Goal: Transaction & Acquisition: Download file/media

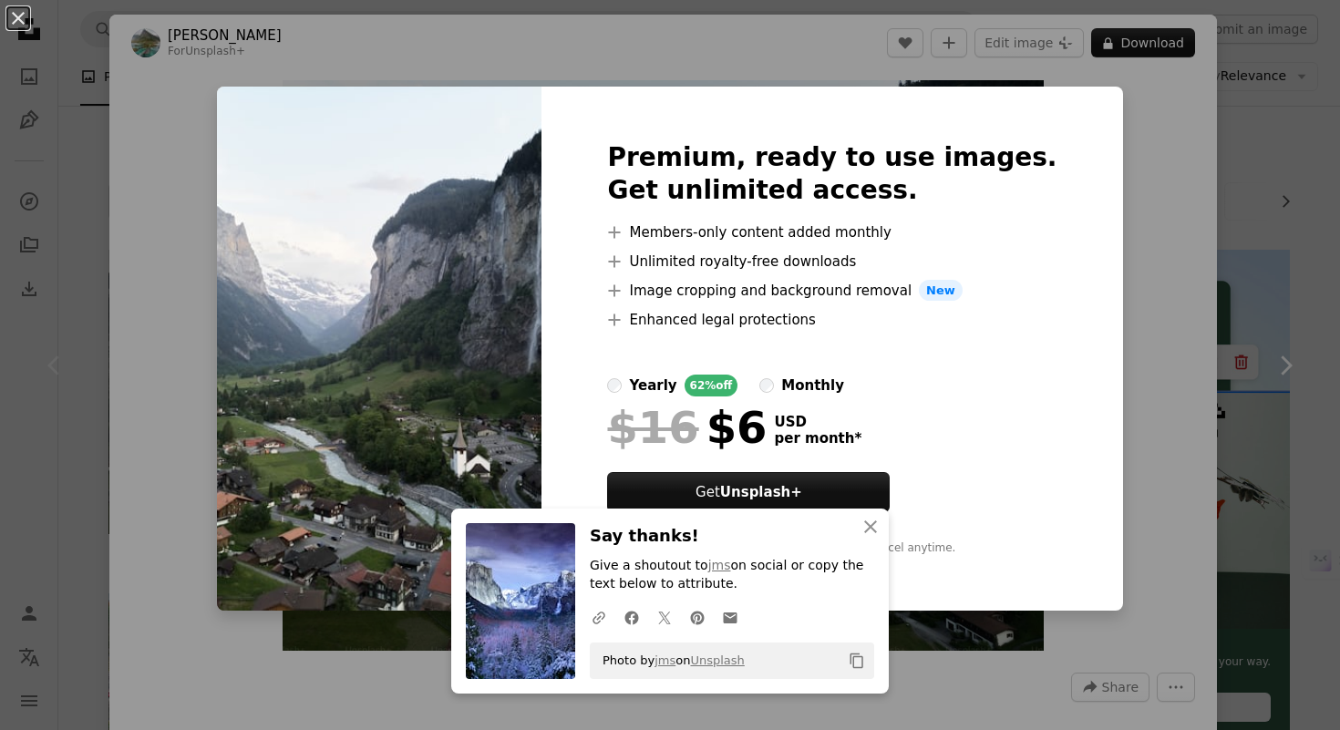
scroll to position [94, 0]
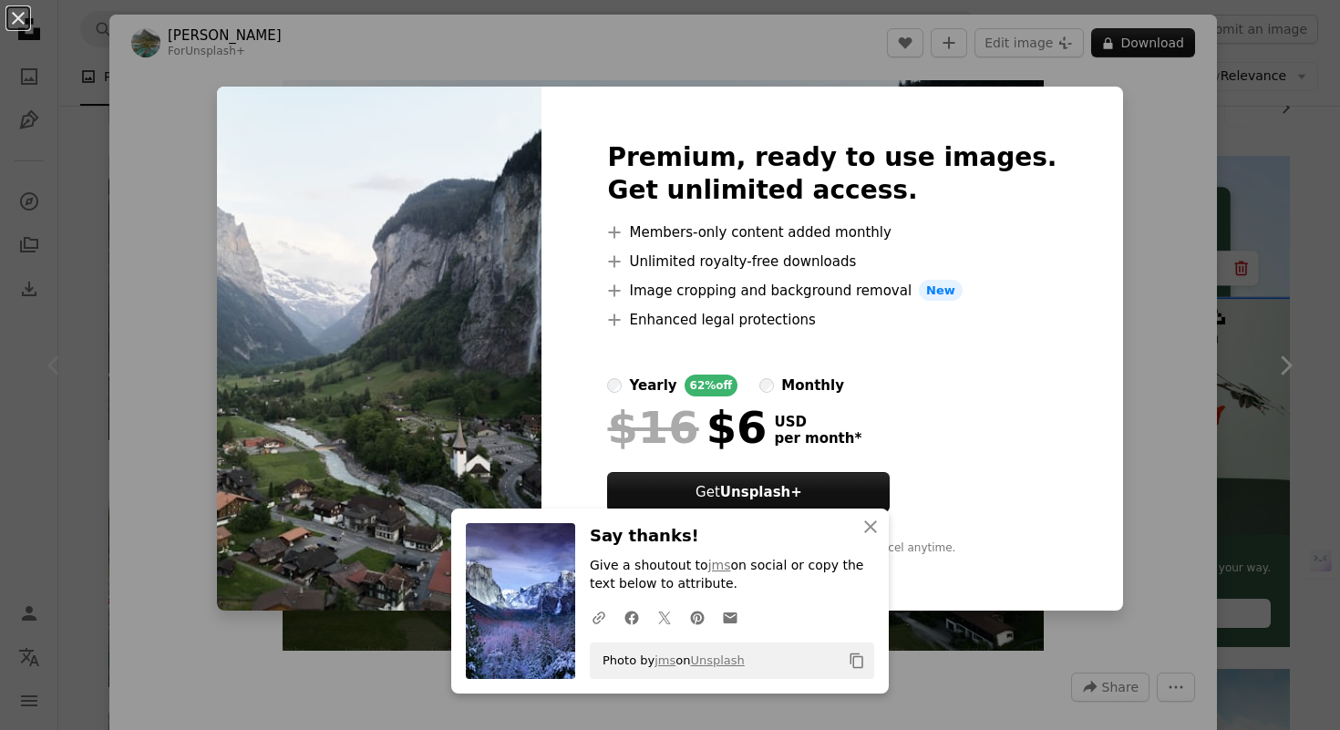
click at [1143, 186] on div "An X shape Premium, ready to use images. Get unlimited access. A plus sign Memb…" at bounding box center [670, 365] width 1340 height 730
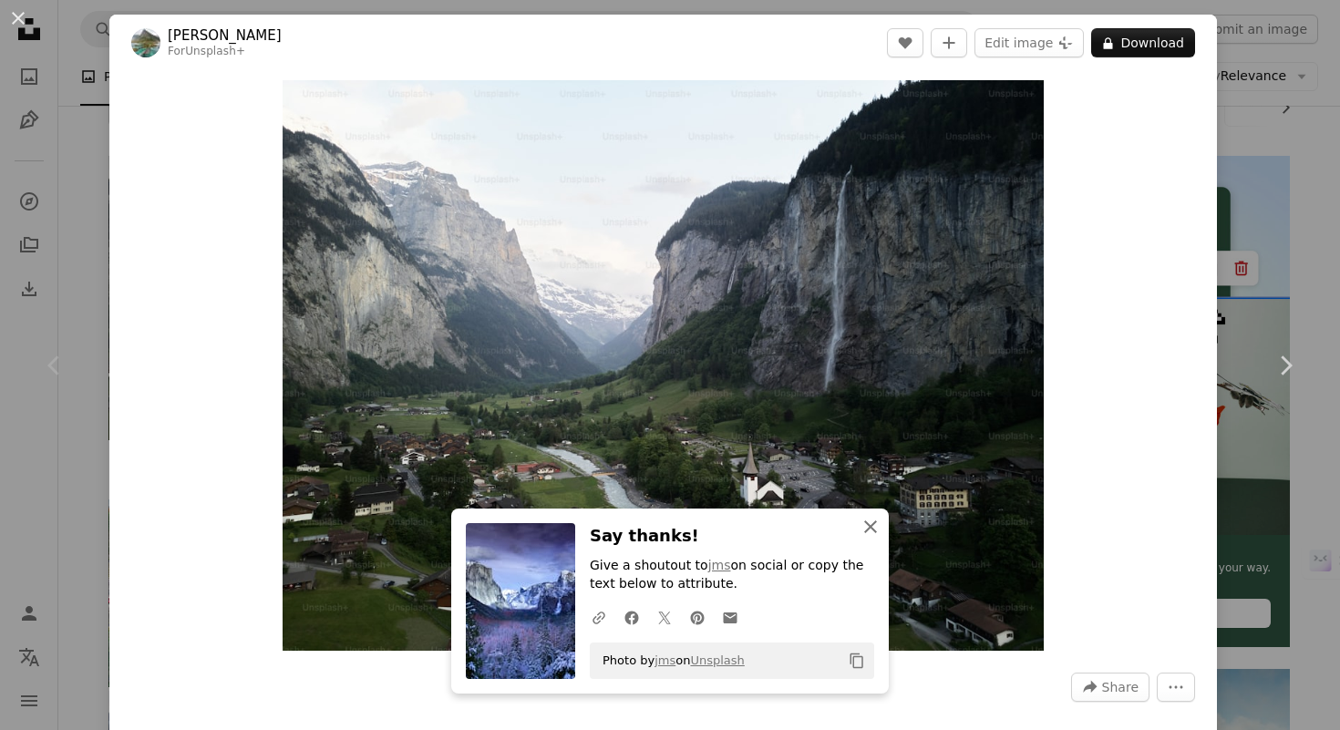
click at [872, 528] on icon "button" at bounding box center [870, 526] width 13 height 13
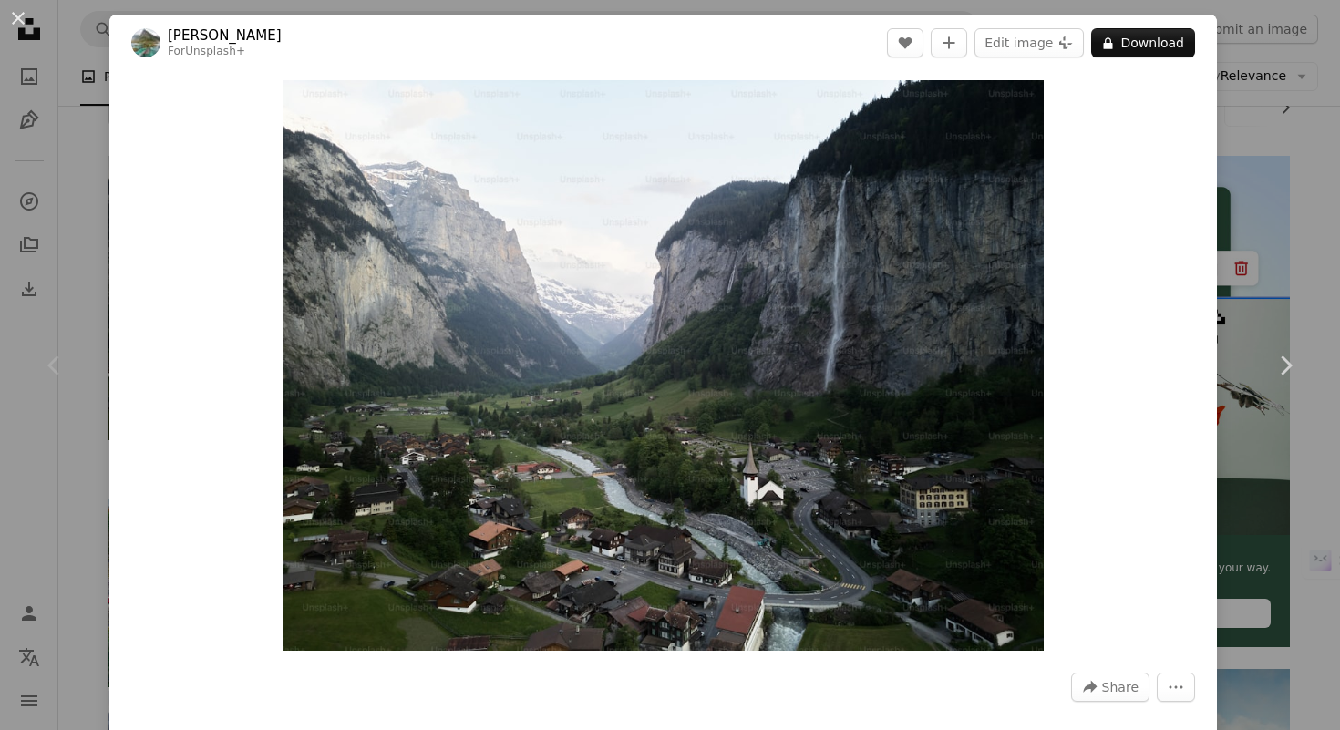
click at [1339, 234] on div "An X shape Chevron left Chevron right [PERSON_NAME] For Unsplash+ A heart A plu…" at bounding box center [670, 365] width 1340 height 730
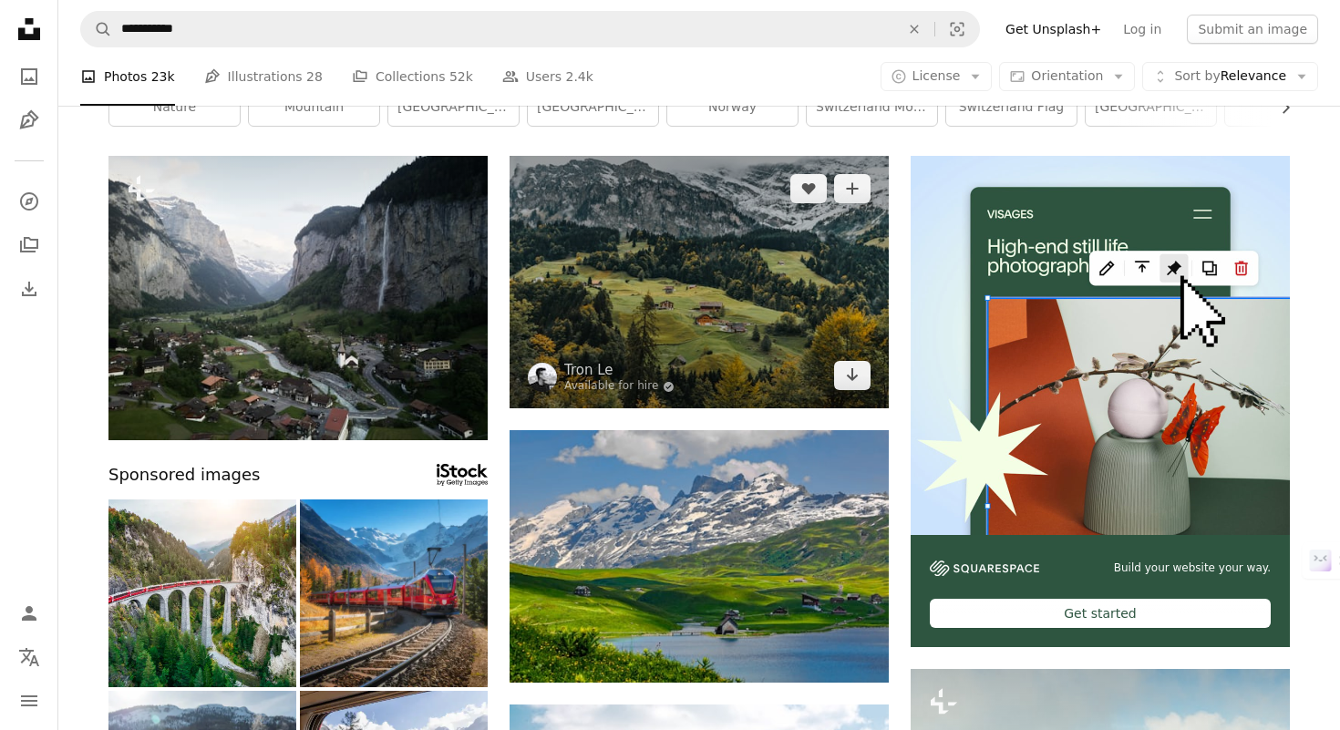
click at [773, 326] on img at bounding box center [698, 282] width 379 height 252
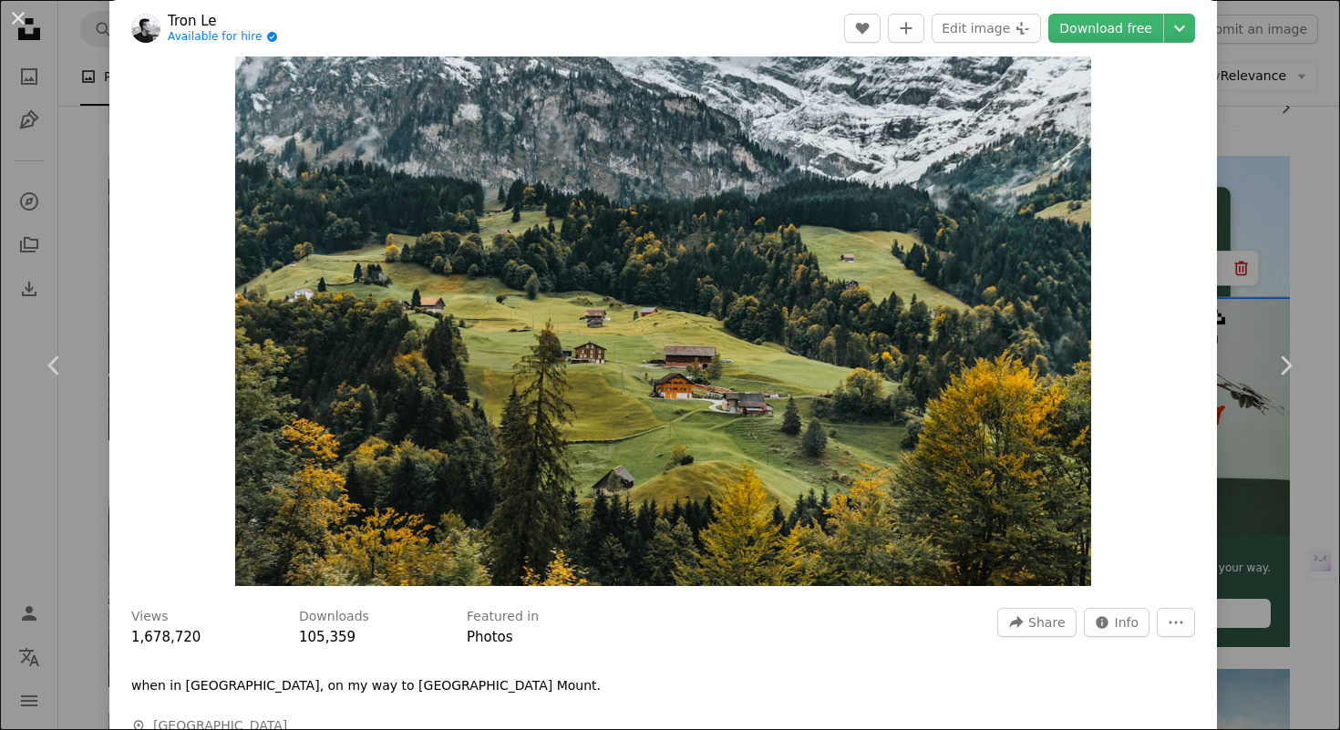
scroll to position [56, 0]
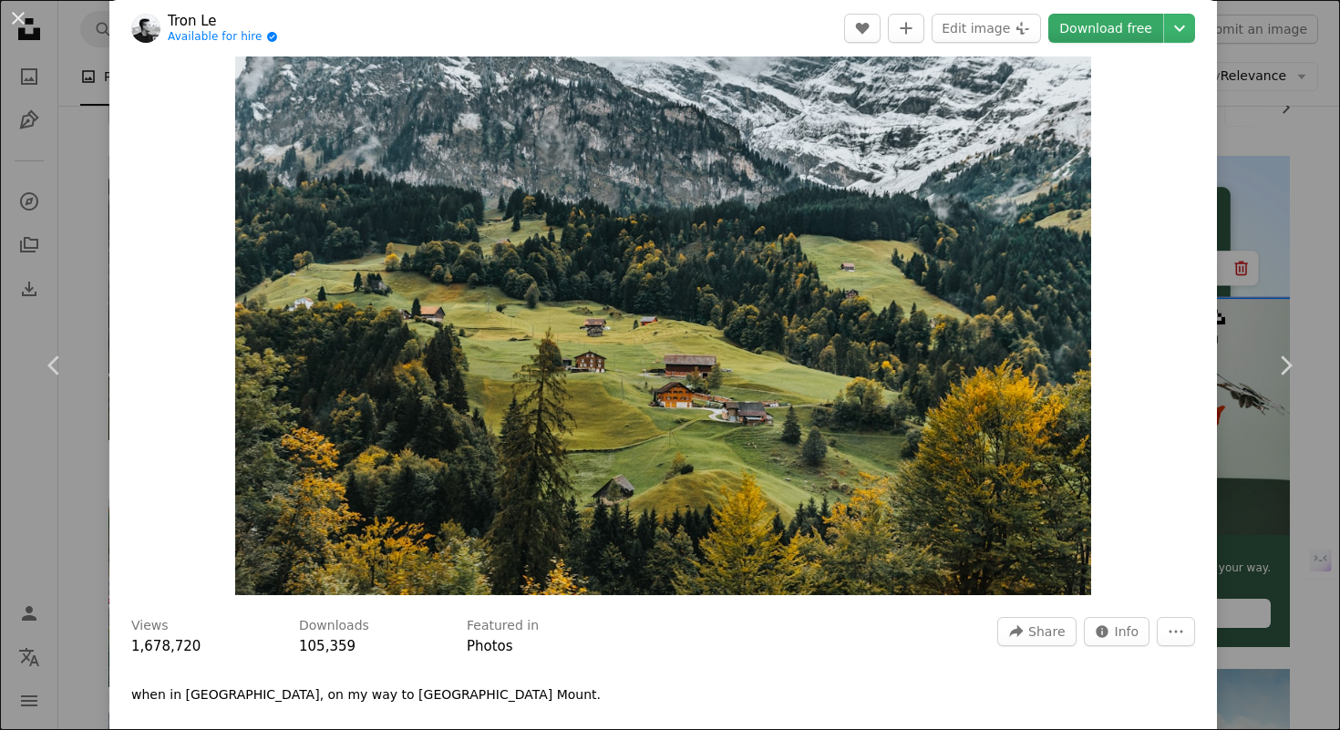
click at [1096, 37] on link "Download free" at bounding box center [1105, 28] width 115 height 29
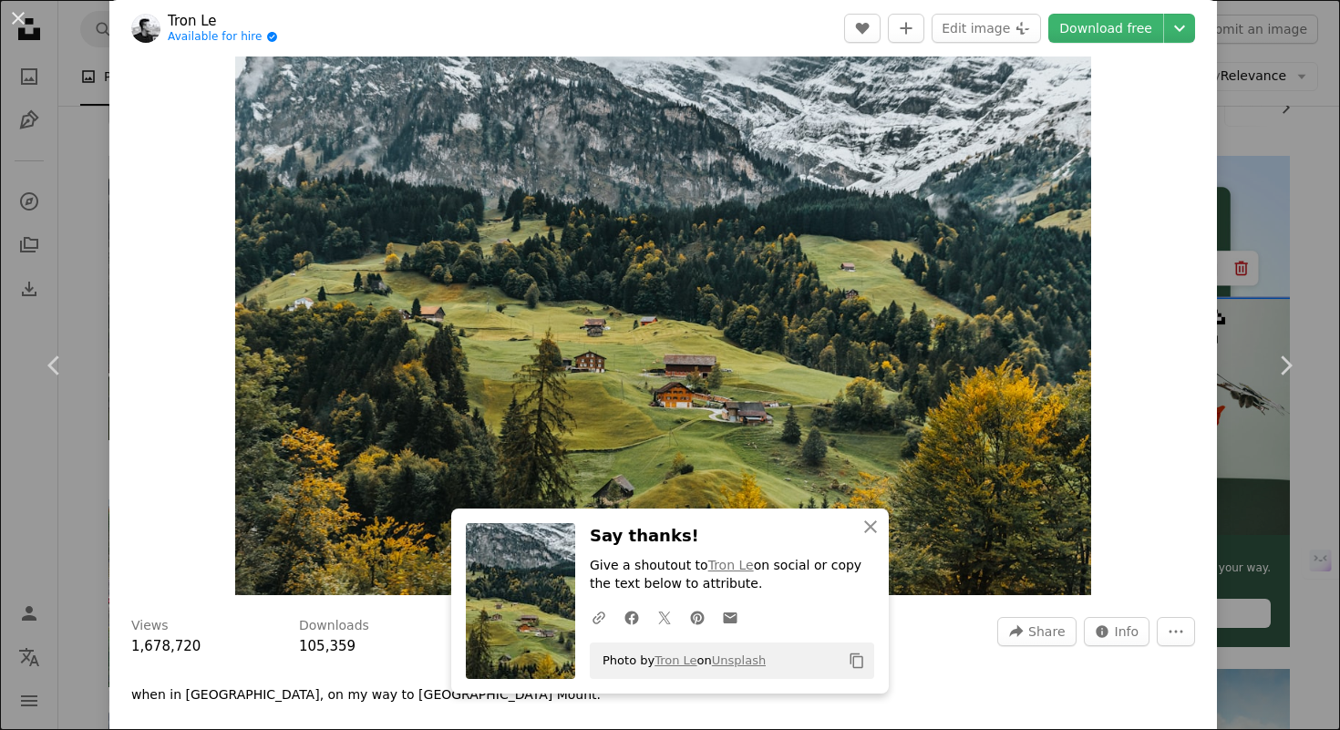
click at [1256, 197] on div "An X shape Chevron left Chevron right Tron Le Available for hire A checkmark in…" at bounding box center [670, 365] width 1340 height 730
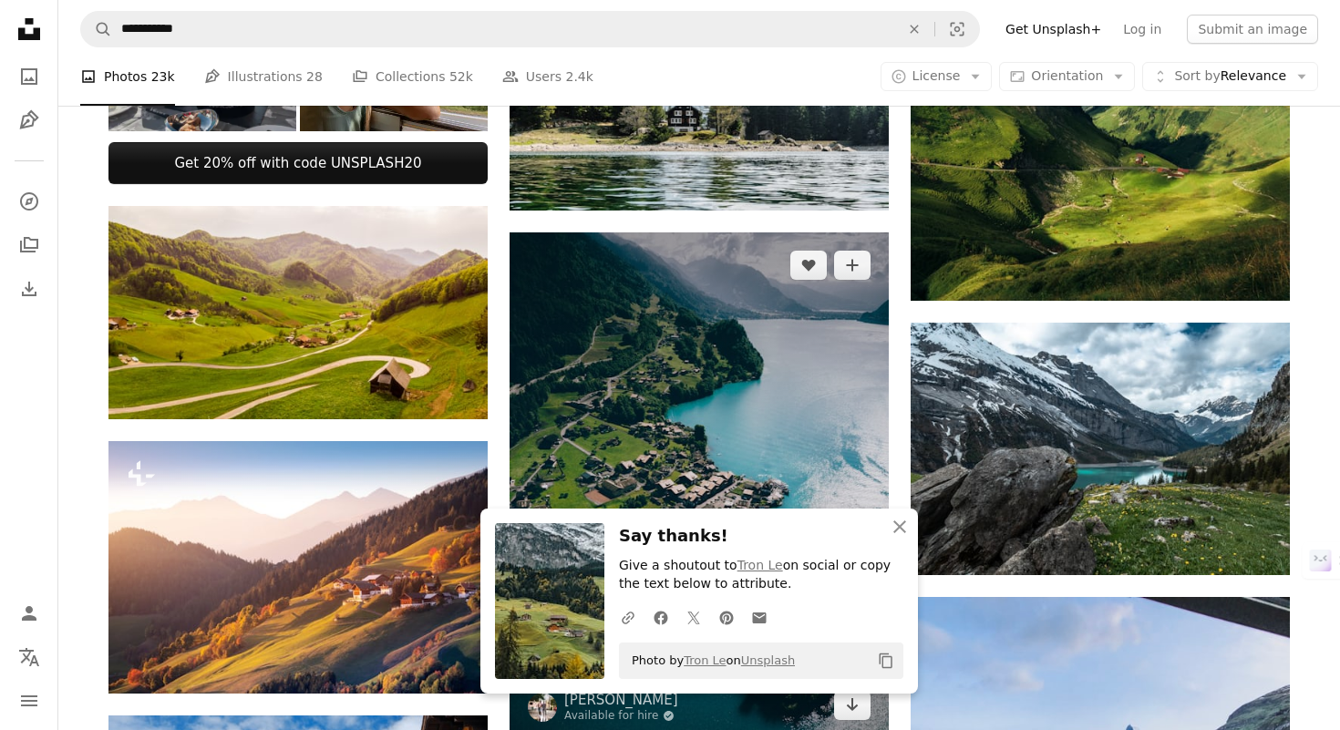
scroll to position [866, 0]
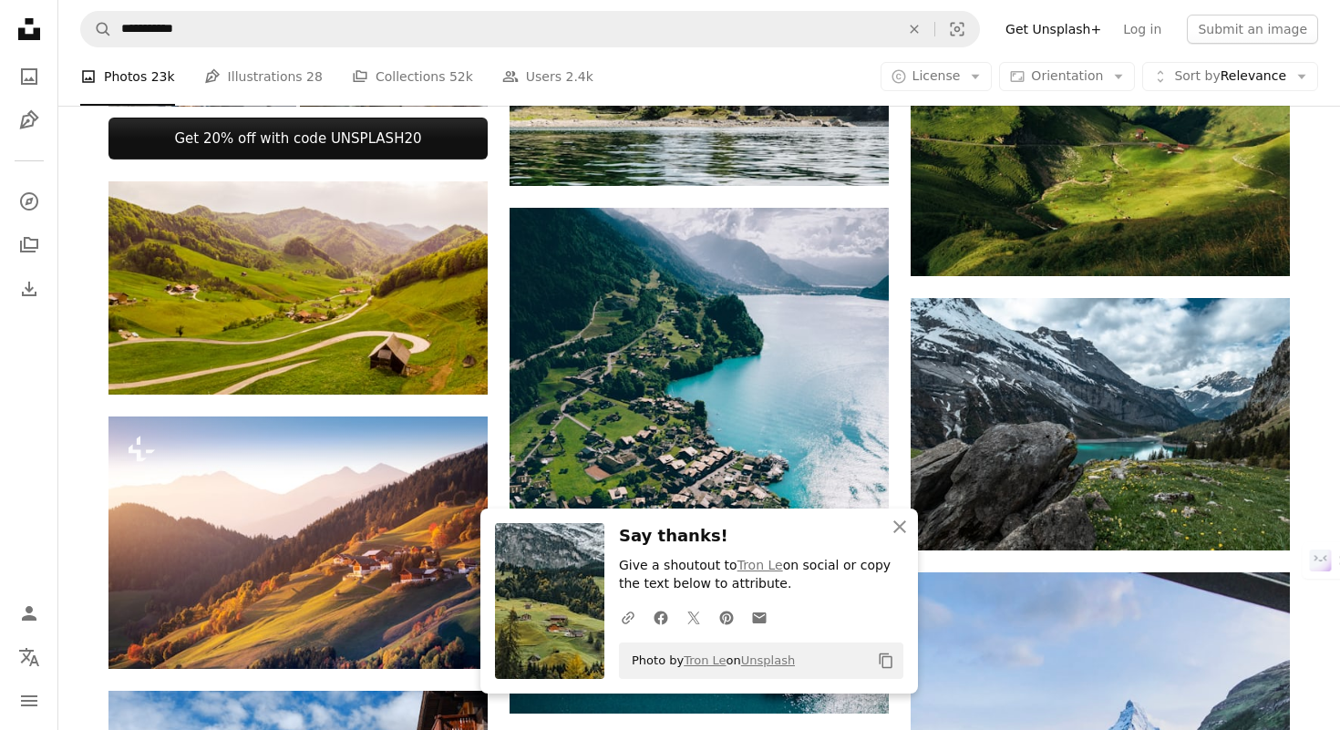
click at [492, 53] on nav "**********" at bounding box center [698, 29] width 1281 height 58
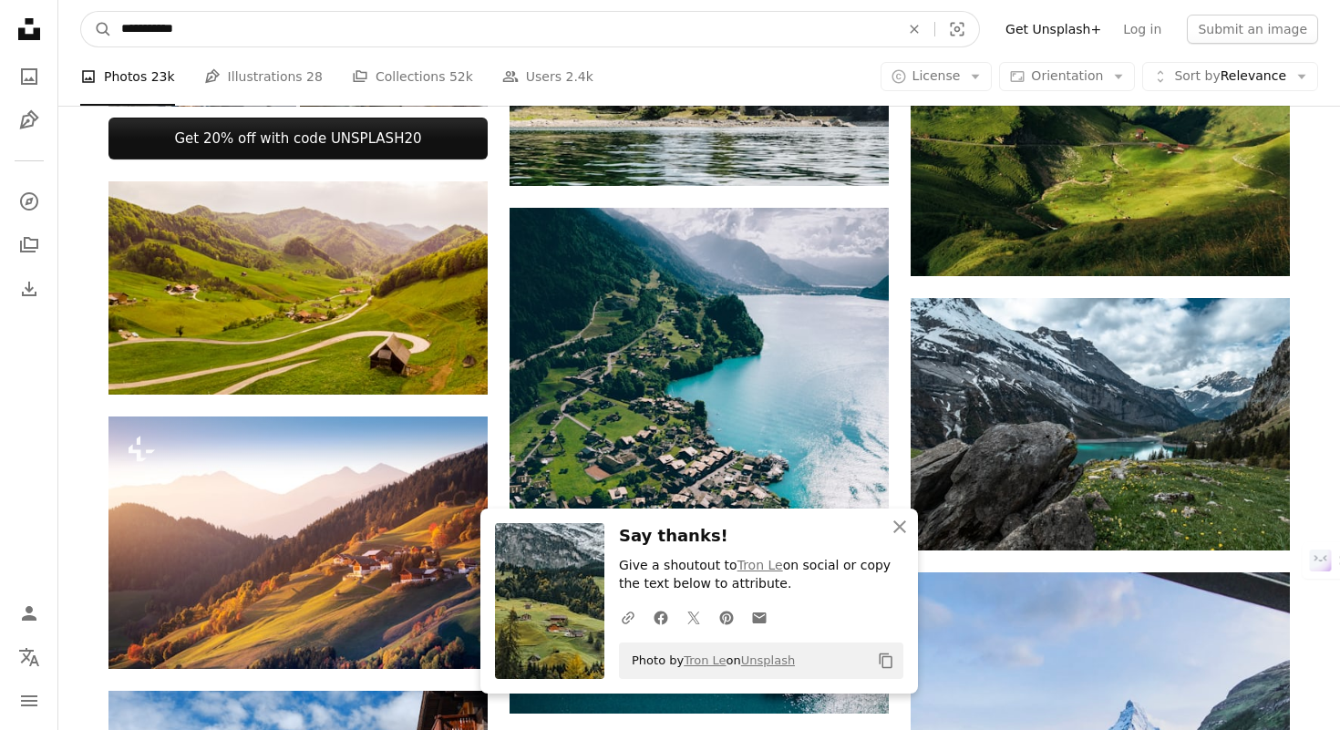
click at [495, 36] on input "**********" at bounding box center [503, 29] width 782 height 35
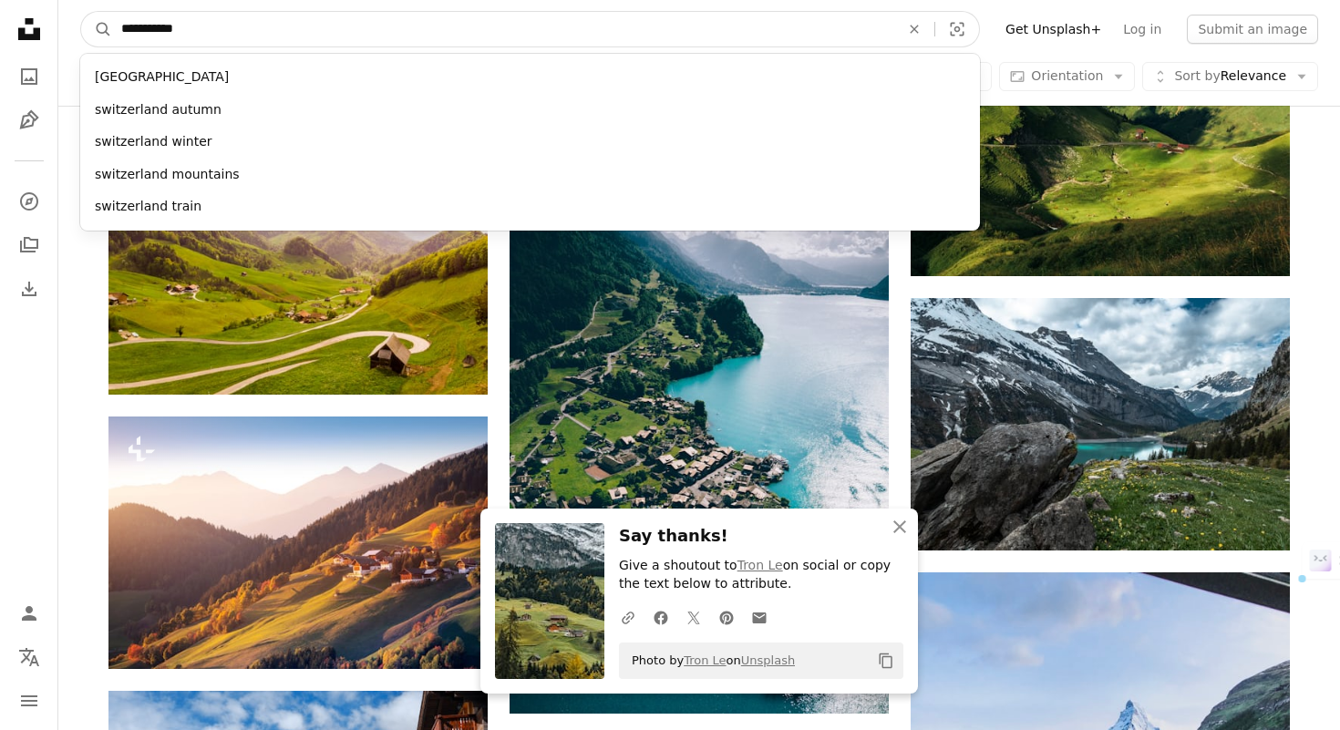
click at [495, 36] on input "**********" at bounding box center [503, 29] width 782 height 35
type input "**"
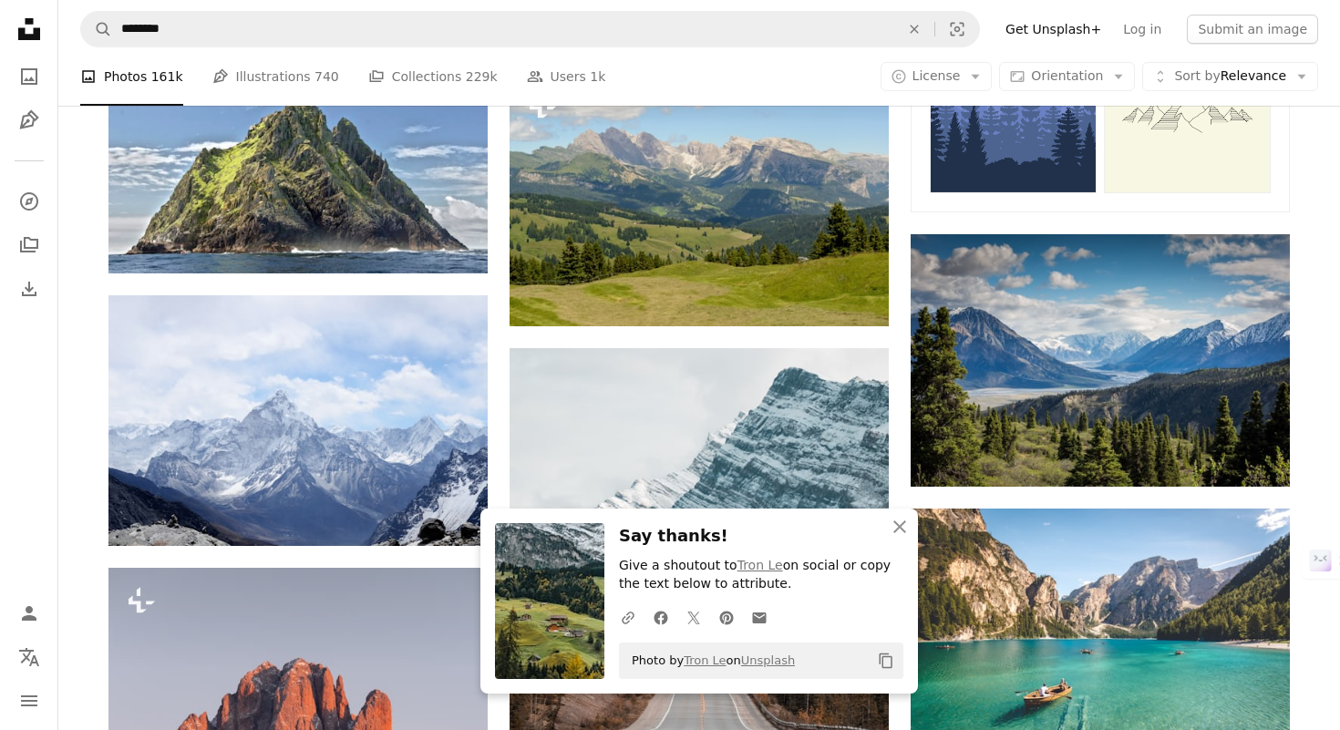
scroll to position [977, 0]
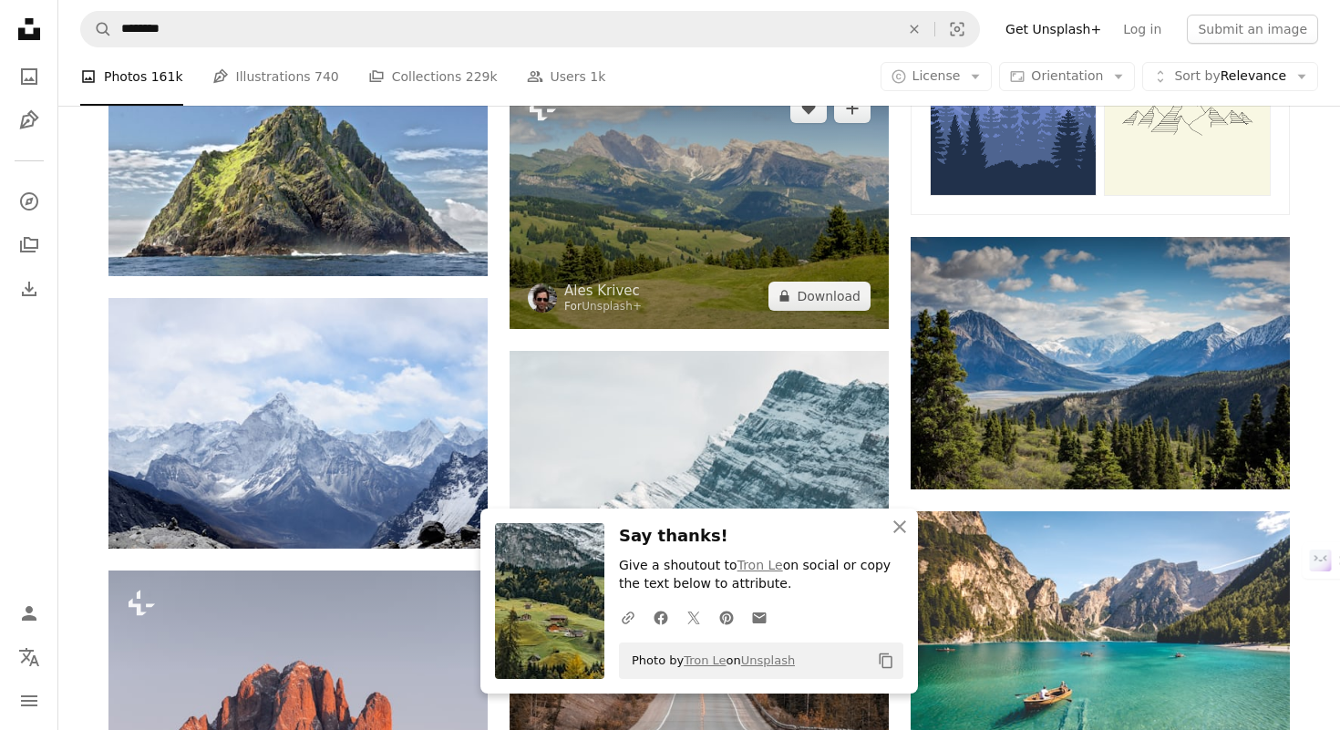
click at [832, 170] on img at bounding box center [698, 202] width 379 height 253
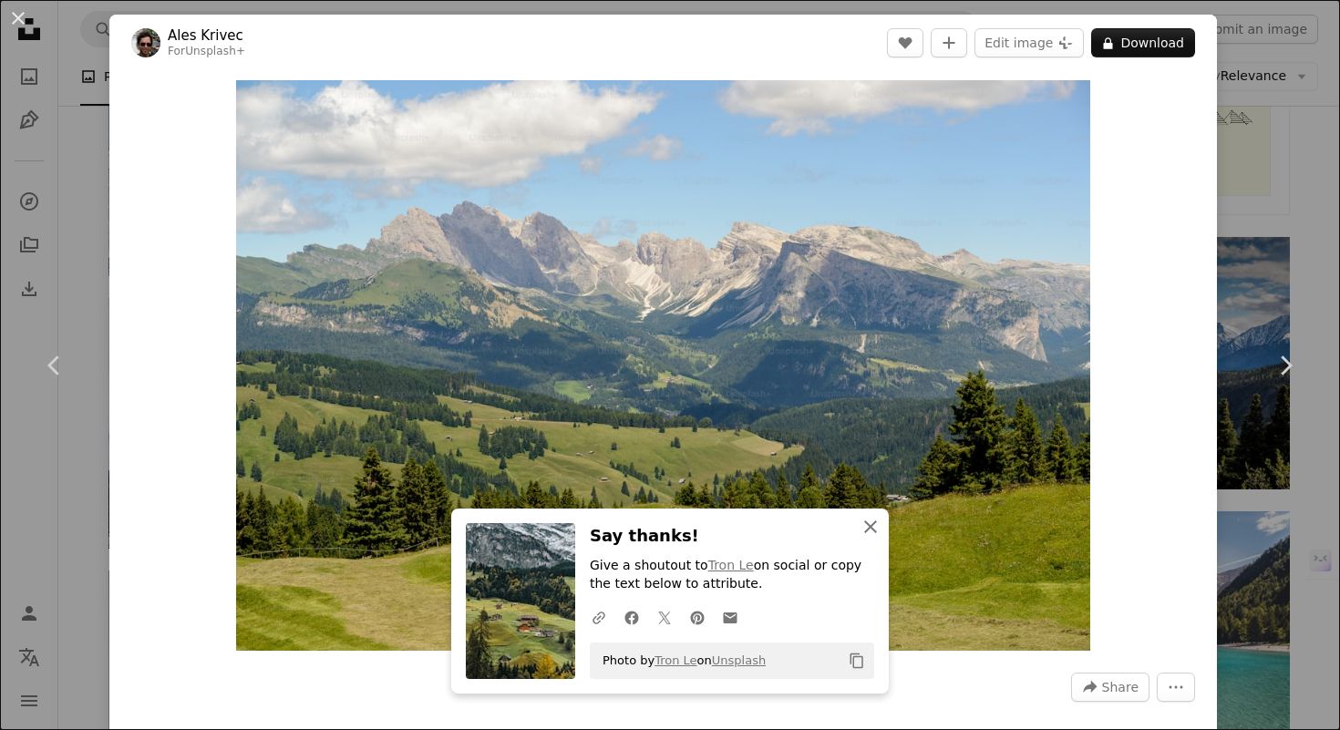
click at [869, 524] on icon "button" at bounding box center [870, 526] width 13 height 13
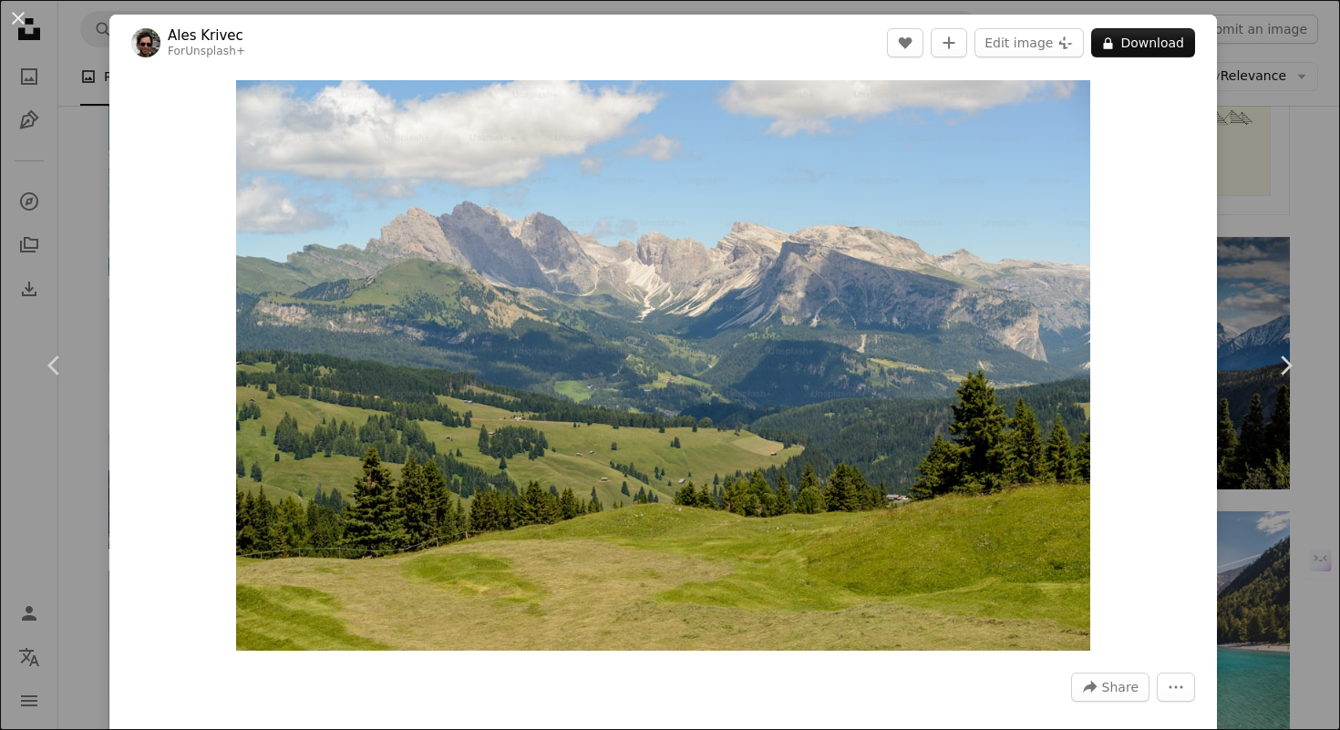
click at [1217, 197] on div "Zoom in" at bounding box center [662, 365] width 1107 height 589
click at [1264, 227] on div "An X shape Chevron left Chevron right Ales Krivec For Unsplash+ A heart A plus …" at bounding box center [670, 365] width 1340 height 730
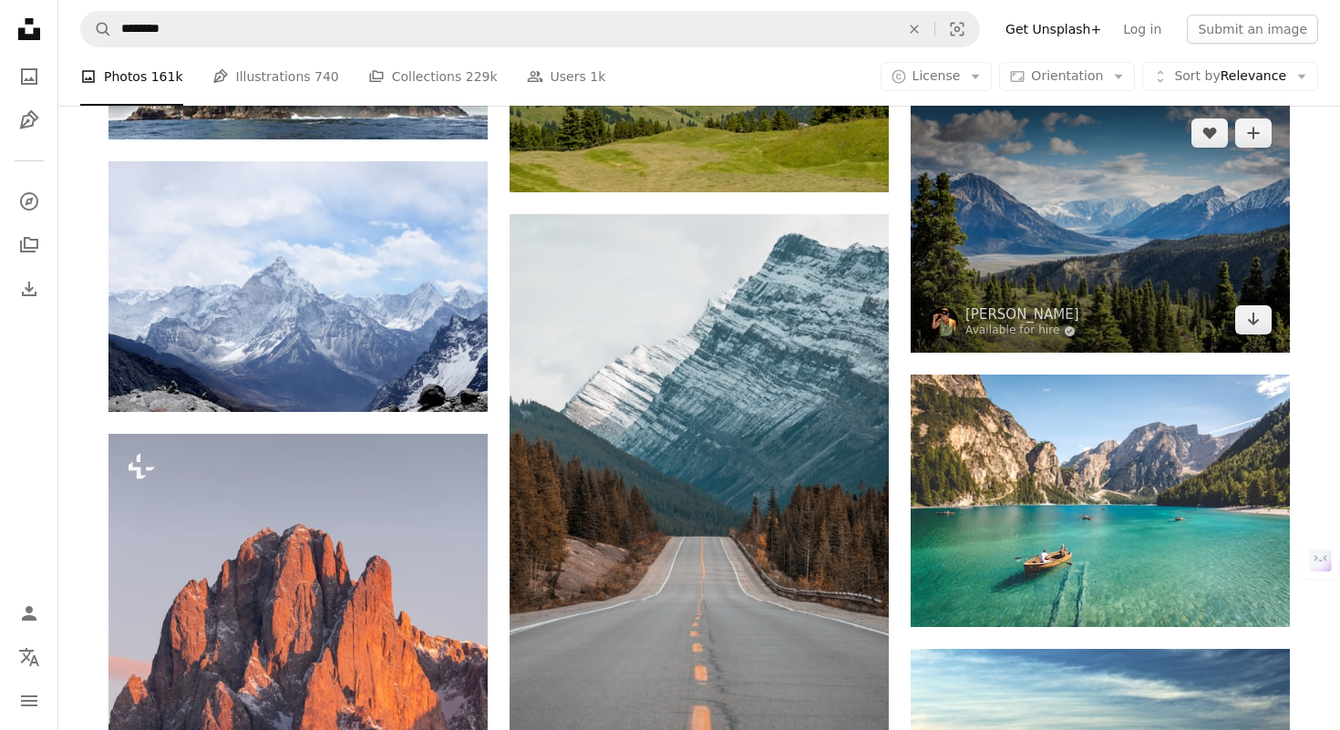
scroll to position [1115, 0]
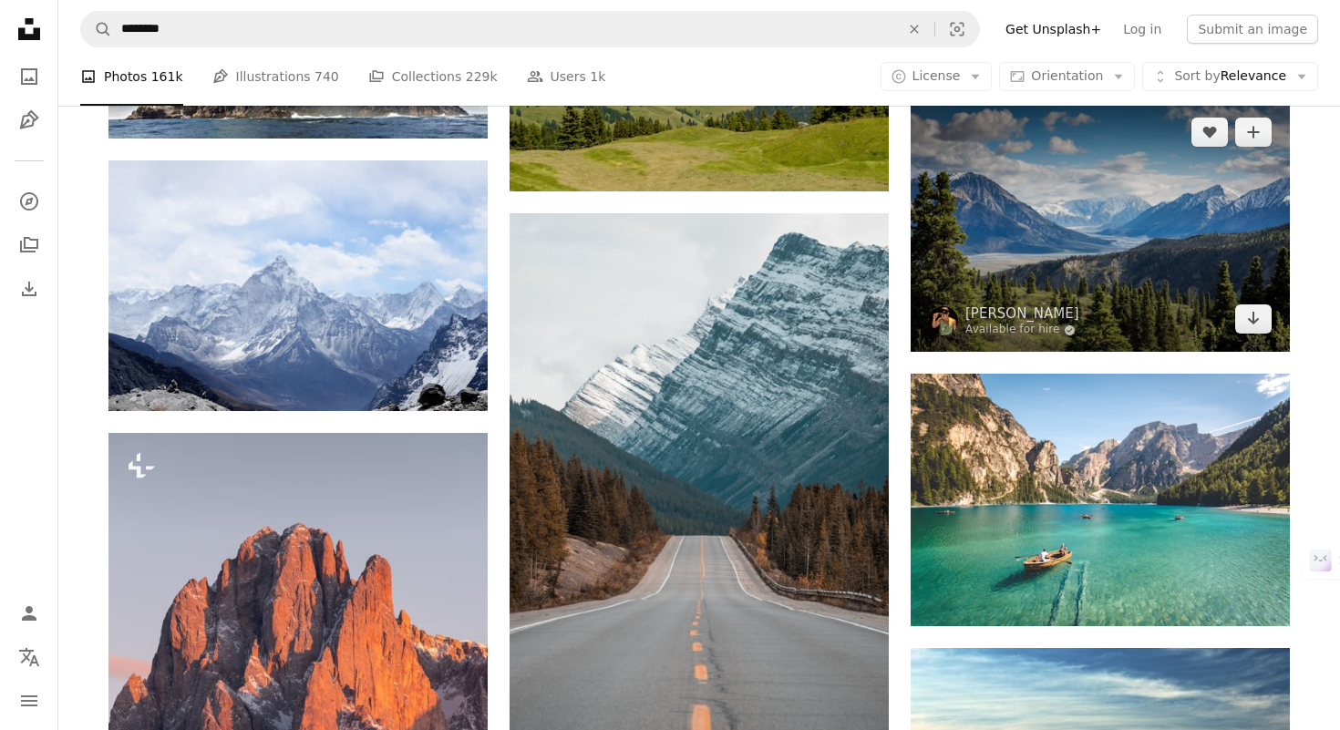
click at [1079, 243] on img at bounding box center [1100, 225] width 379 height 252
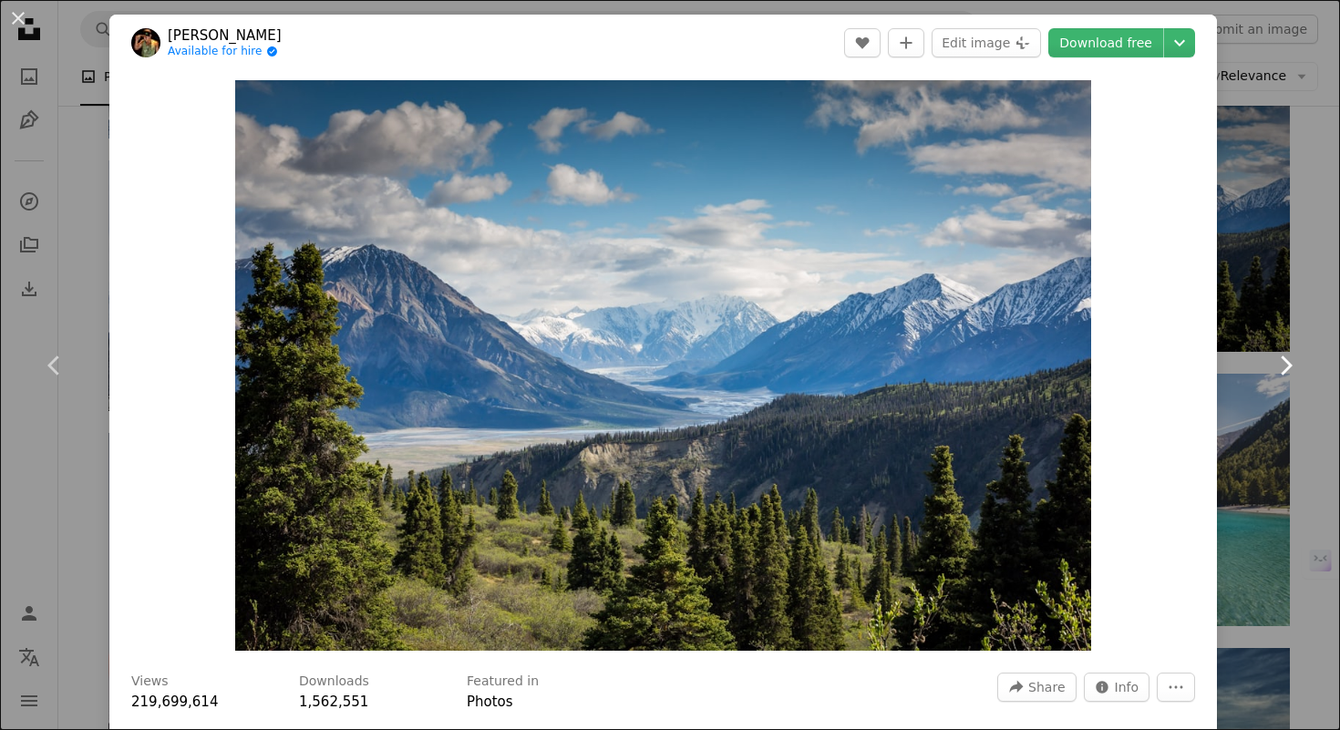
click at [1244, 288] on link "Chevron right" at bounding box center [1284, 365] width 109 height 175
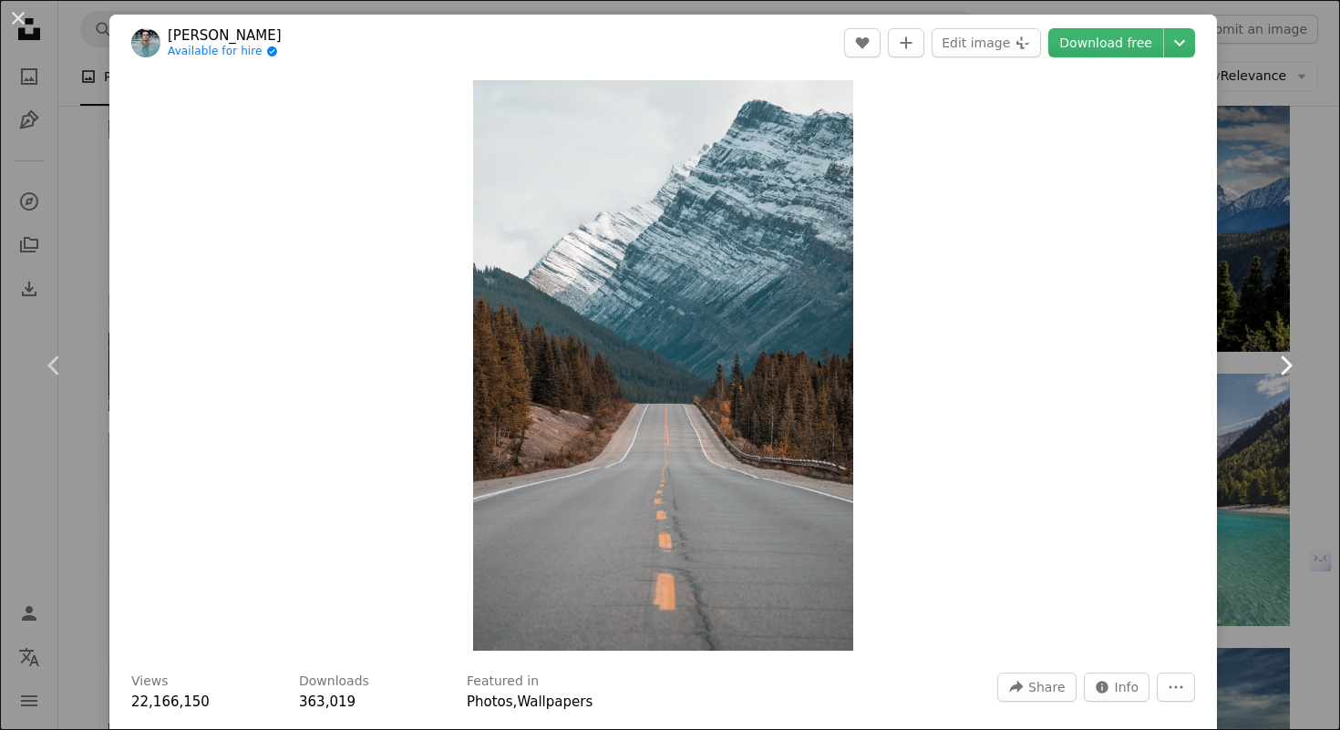
click at [1297, 300] on link "Chevron right" at bounding box center [1284, 365] width 109 height 175
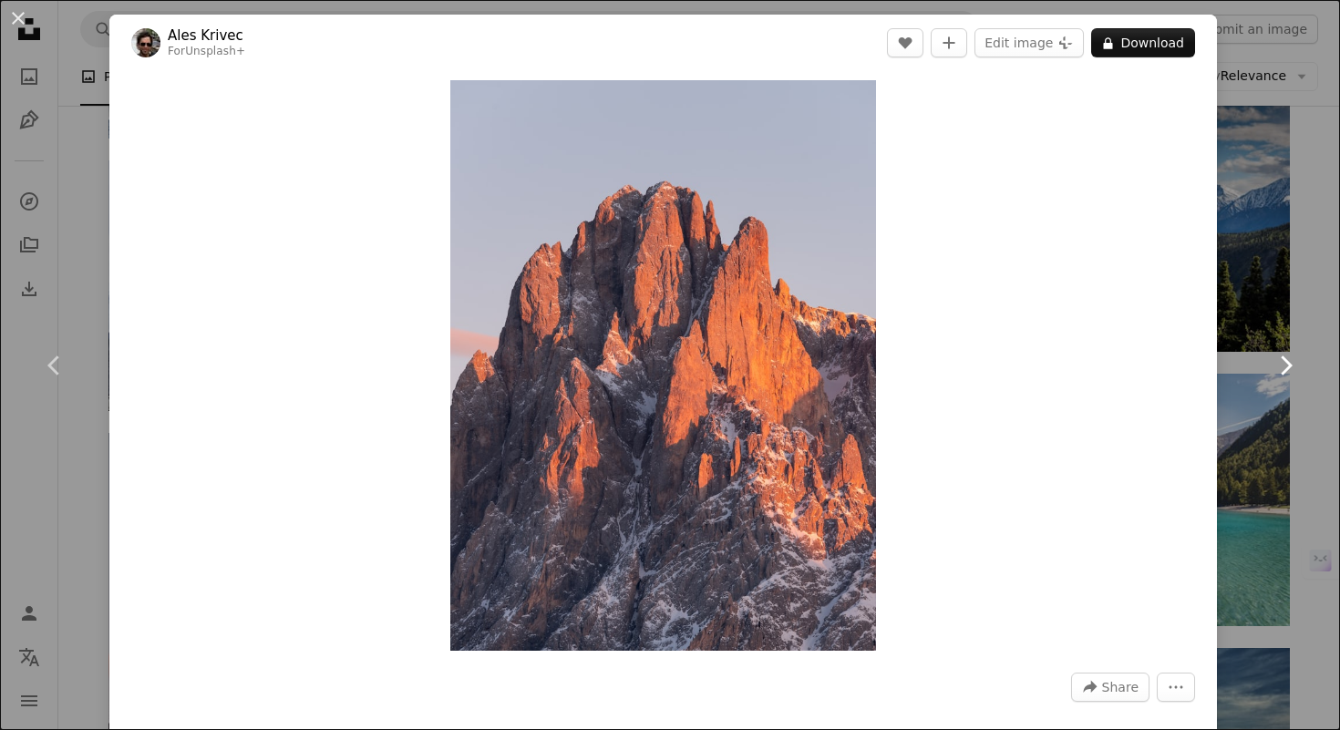
click at [1297, 300] on link "Chevron right" at bounding box center [1284, 365] width 109 height 175
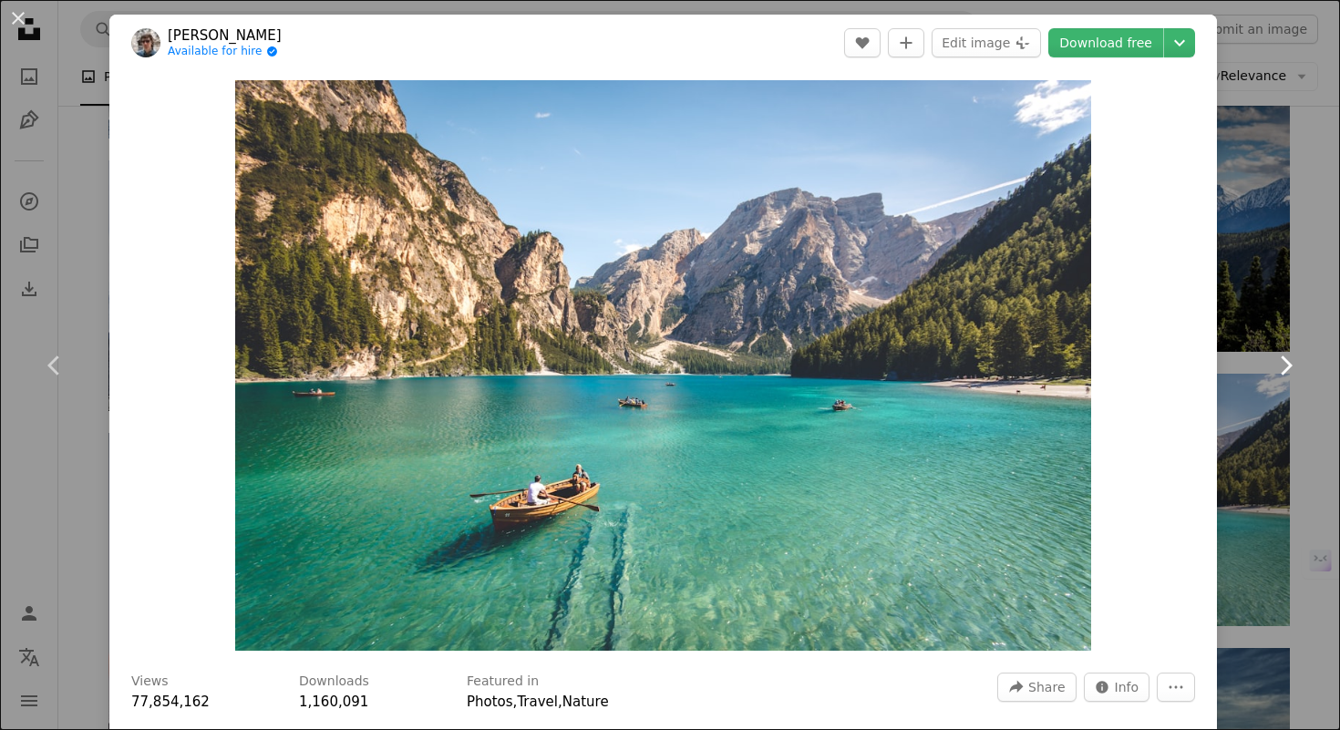
click at [1297, 300] on link "Chevron right" at bounding box center [1284, 365] width 109 height 175
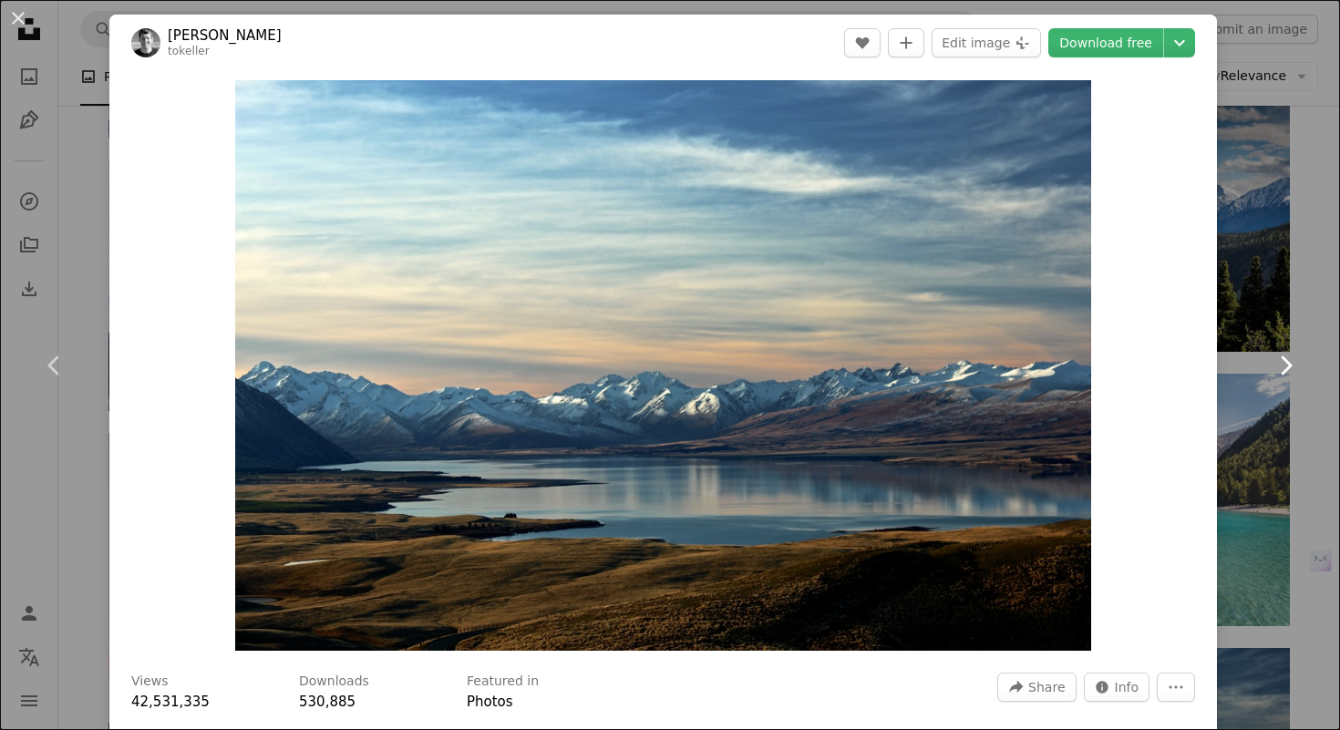
click at [1297, 300] on link "Chevron right" at bounding box center [1284, 365] width 109 height 175
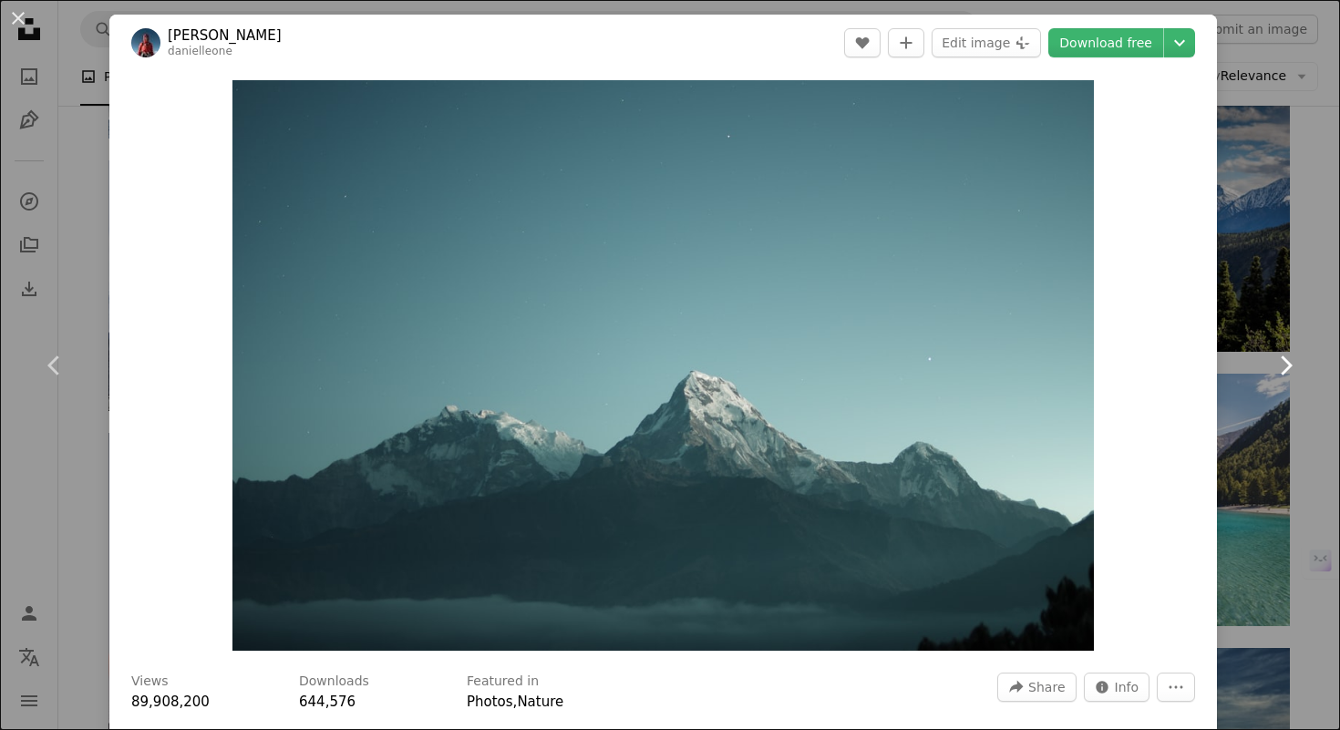
click at [1297, 300] on link "Chevron right" at bounding box center [1284, 365] width 109 height 175
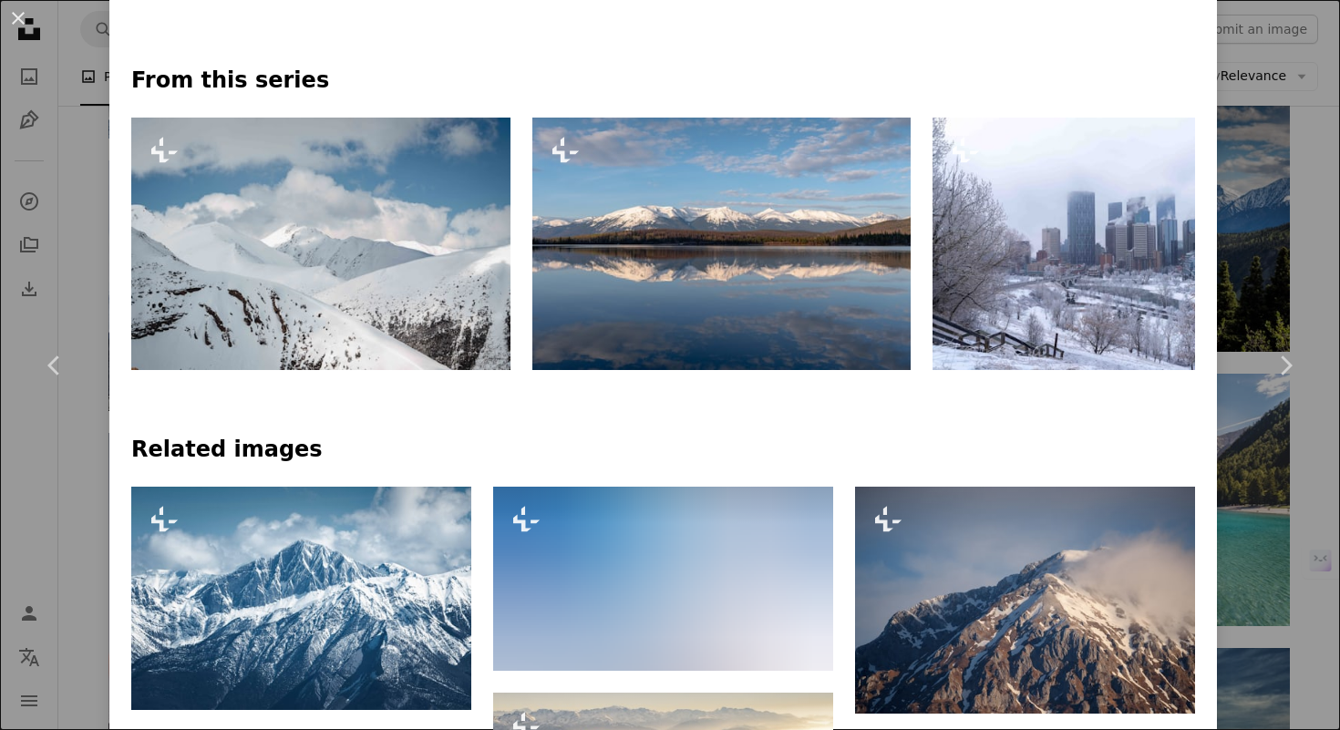
scroll to position [894, 0]
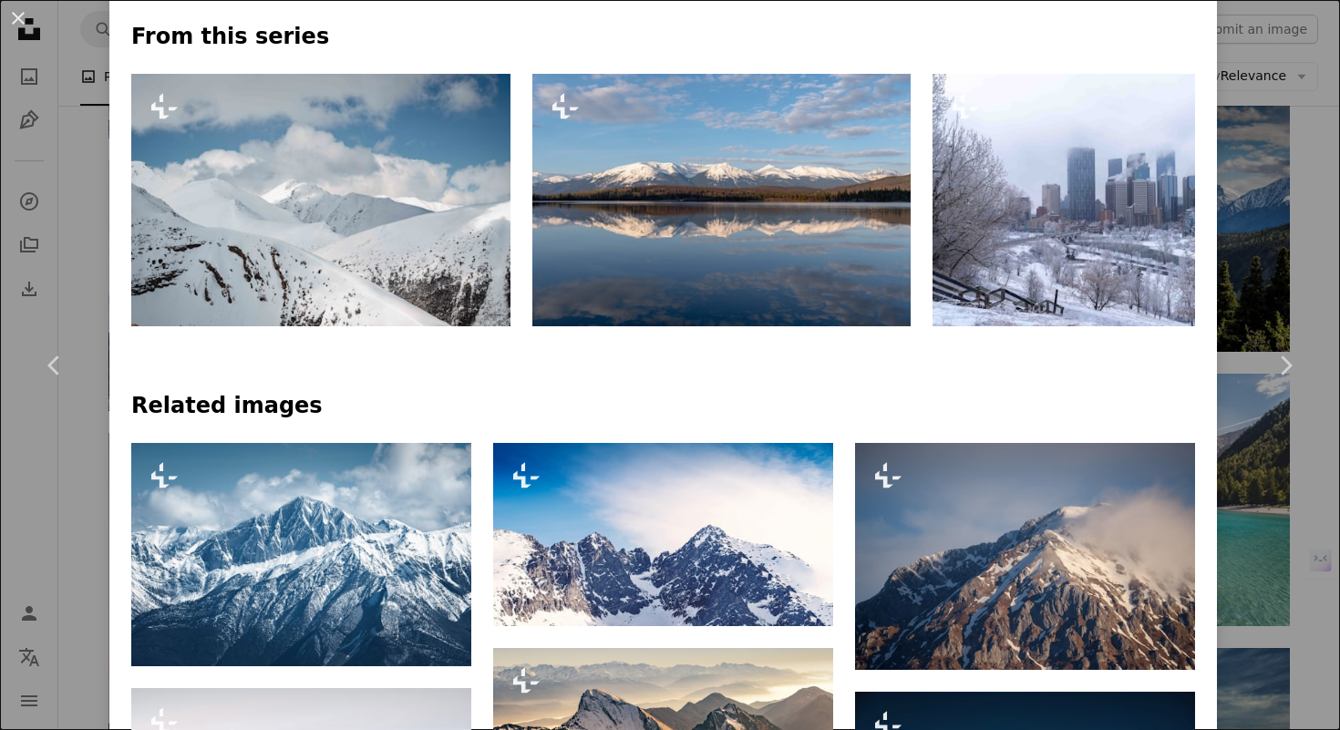
click at [77, 480] on div "An X shape Chevron left Chevron right Davey Gravy For Unsplash+ A heart A plus …" at bounding box center [670, 365] width 1340 height 730
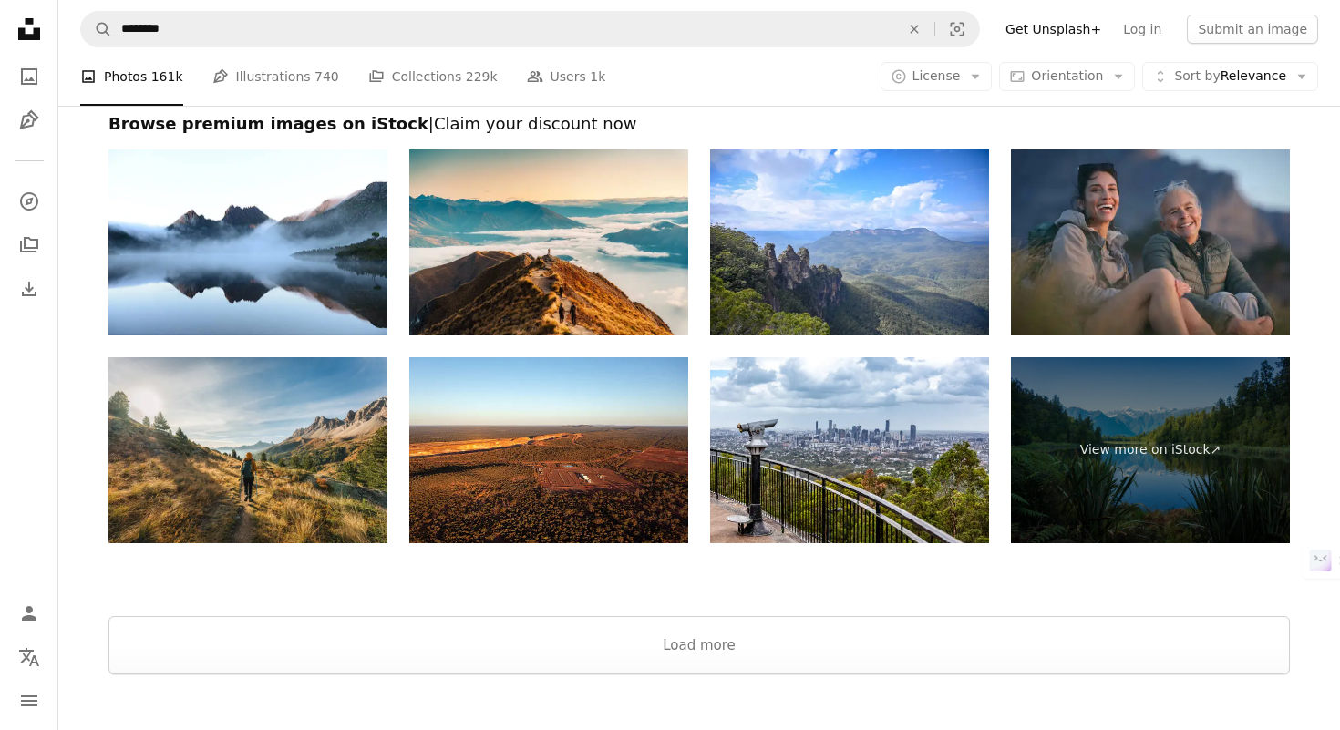
scroll to position [3463, 0]
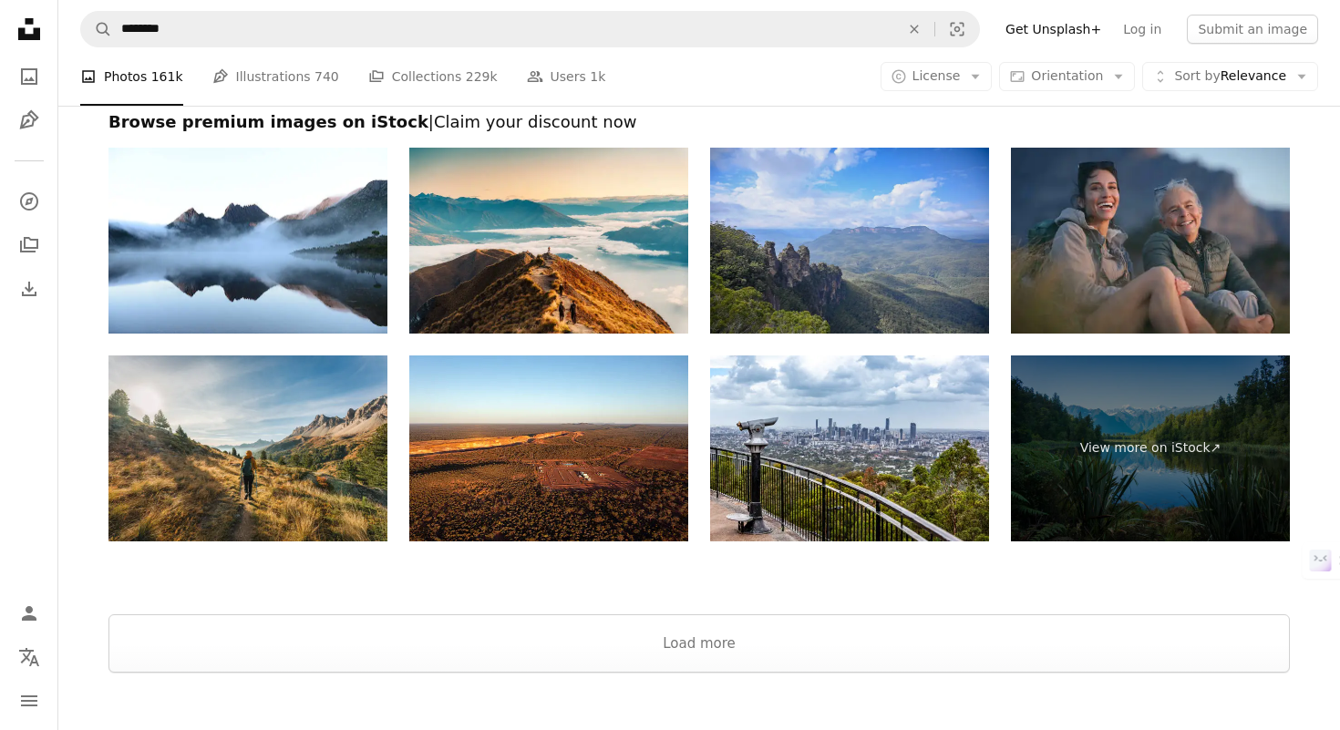
click at [761, 273] on img at bounding box center [849, 241] width 279 height 186
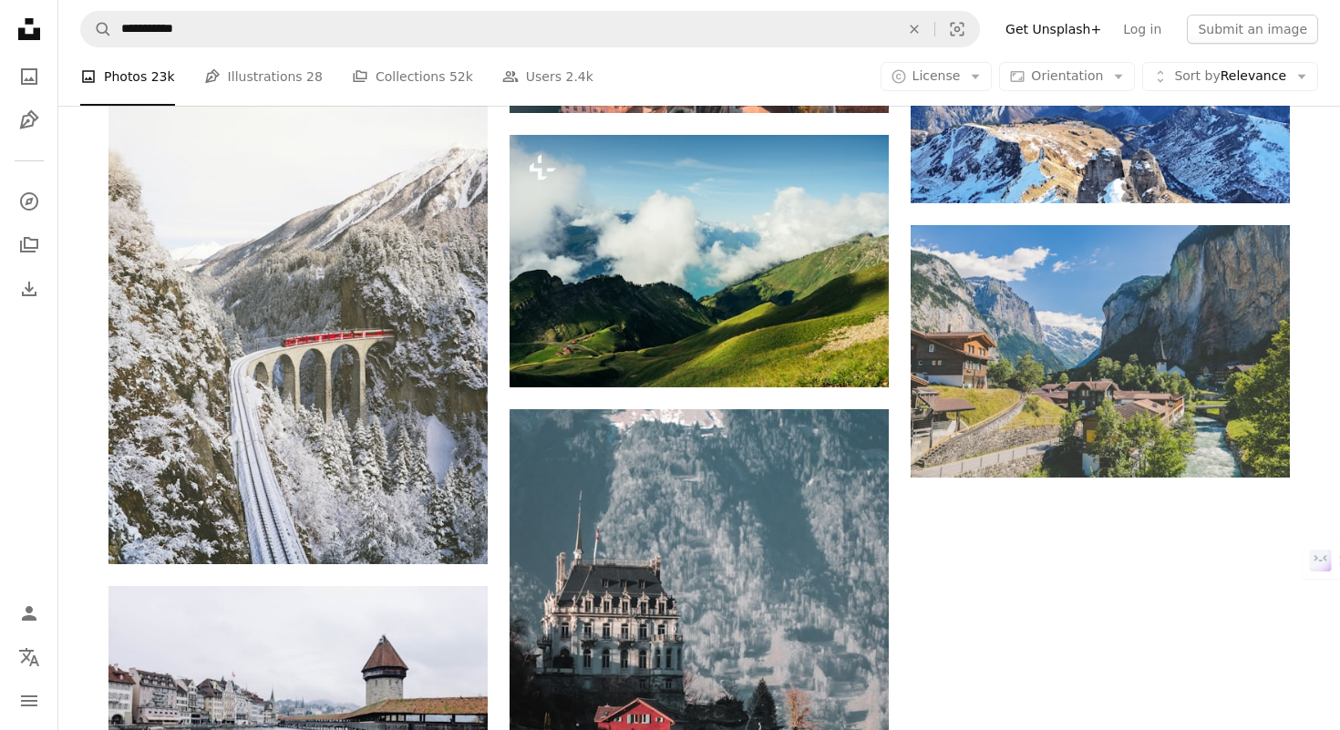
scroll to position [2011, 0]
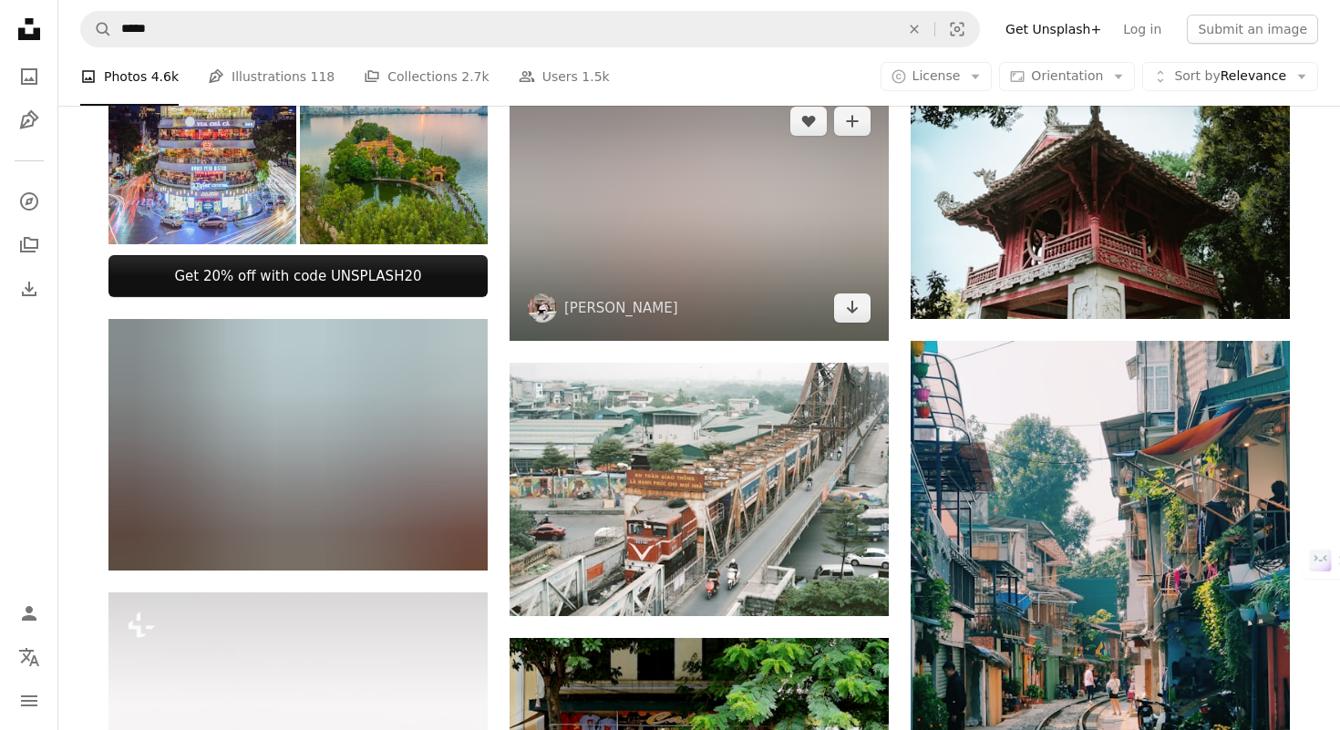
scroll to position [697, 0]
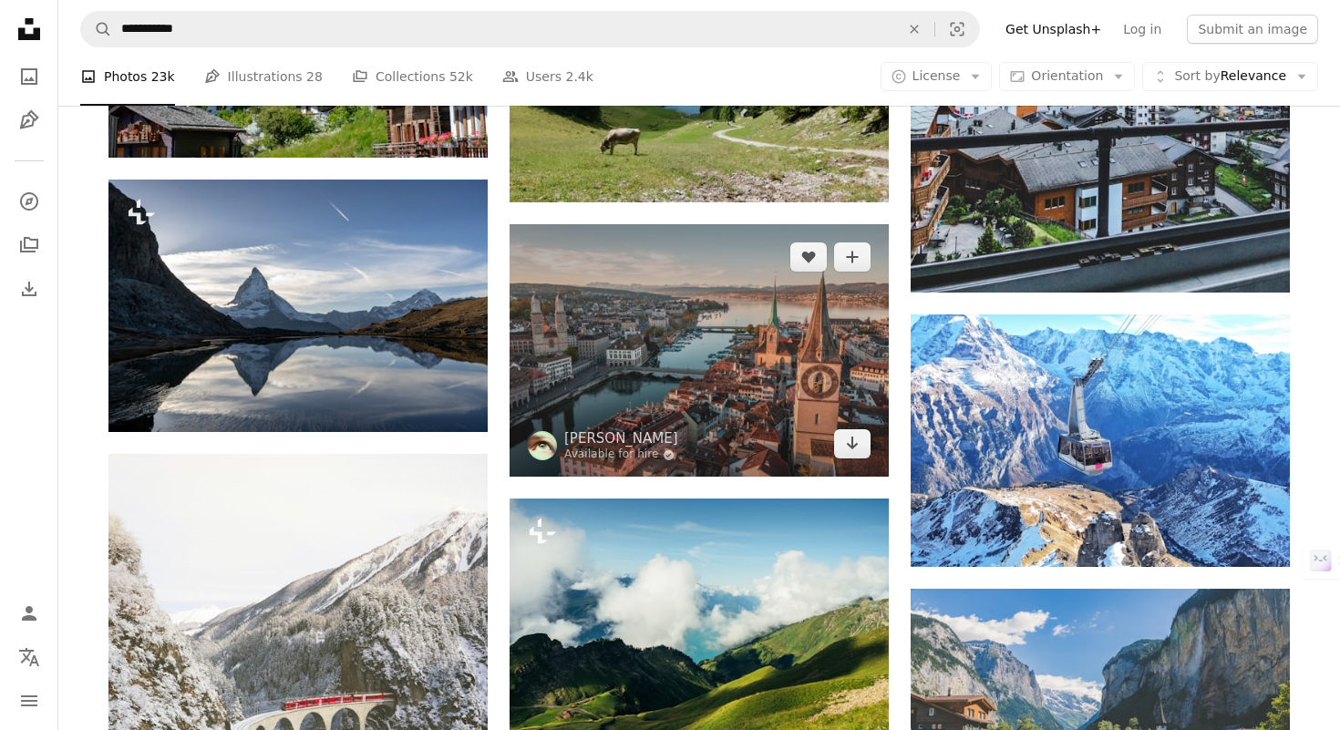
scroll to position [1653, 0]
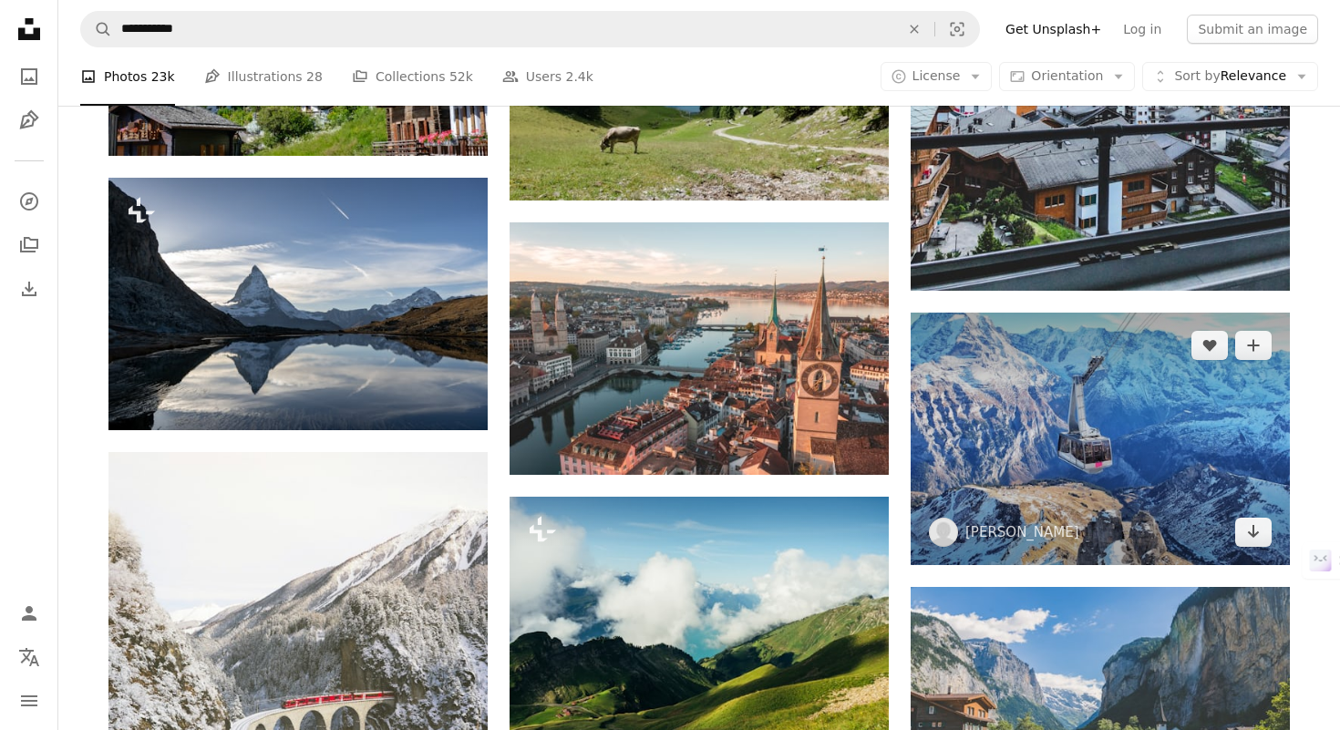
click at [1032, 427] on img at bounding box center [1100, 439] width 379 height 252
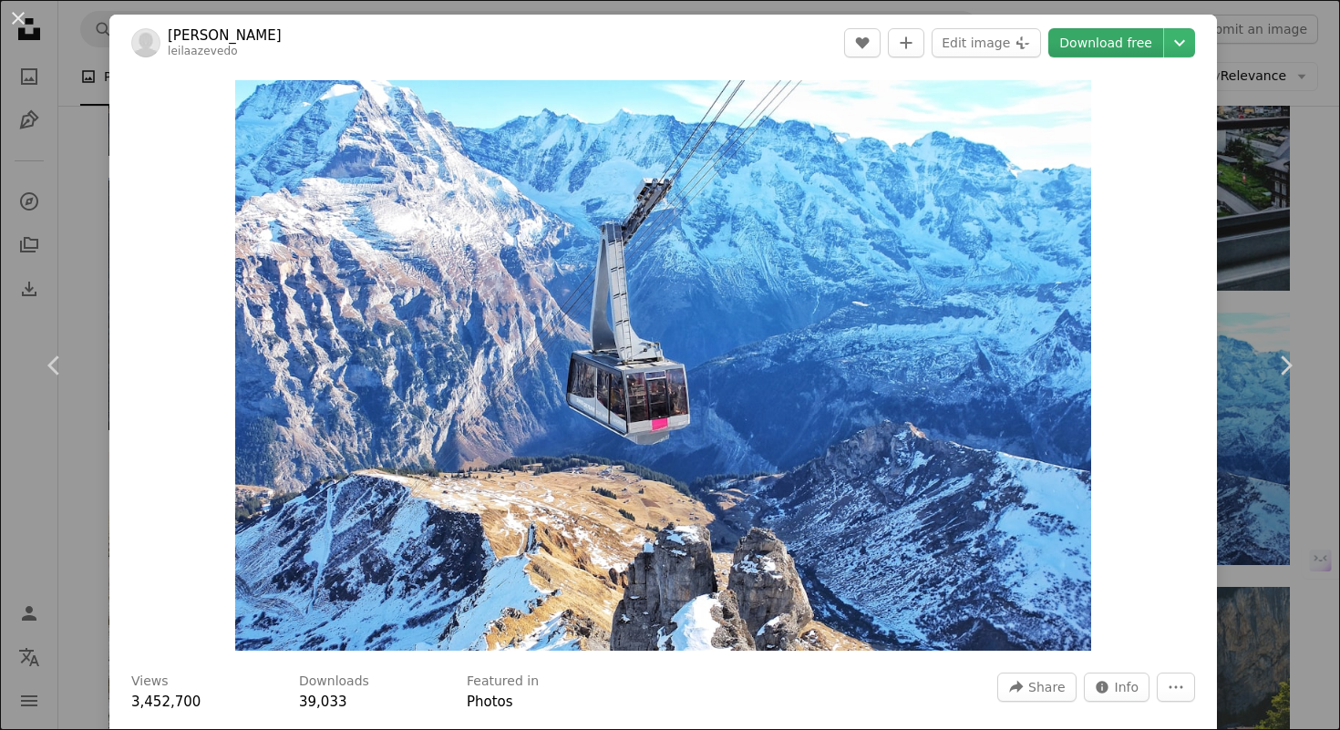
click at [1106, 43] on link "Download free" at bounding box center [1105, 42] width 115 height 29
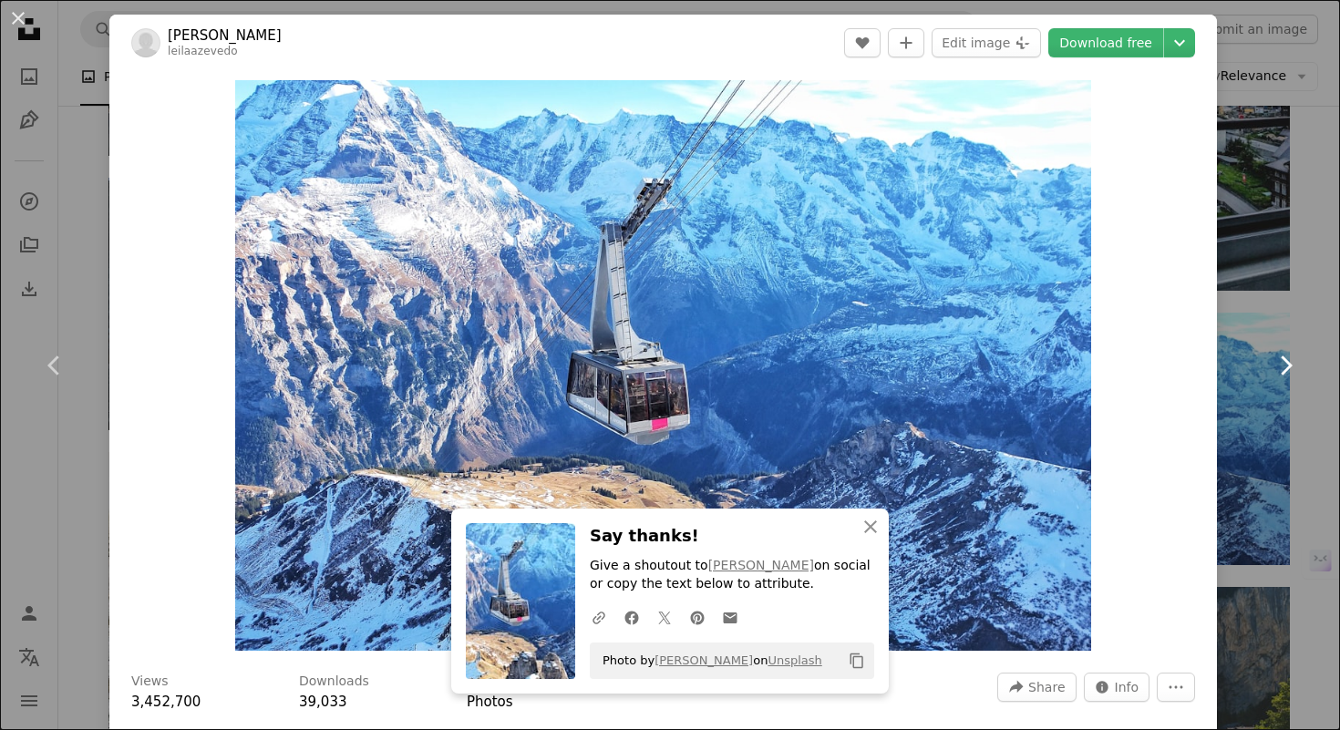
click at [1241, 279] on link "Chevron right" at bounding box center [1284, 365] width 109 height 175
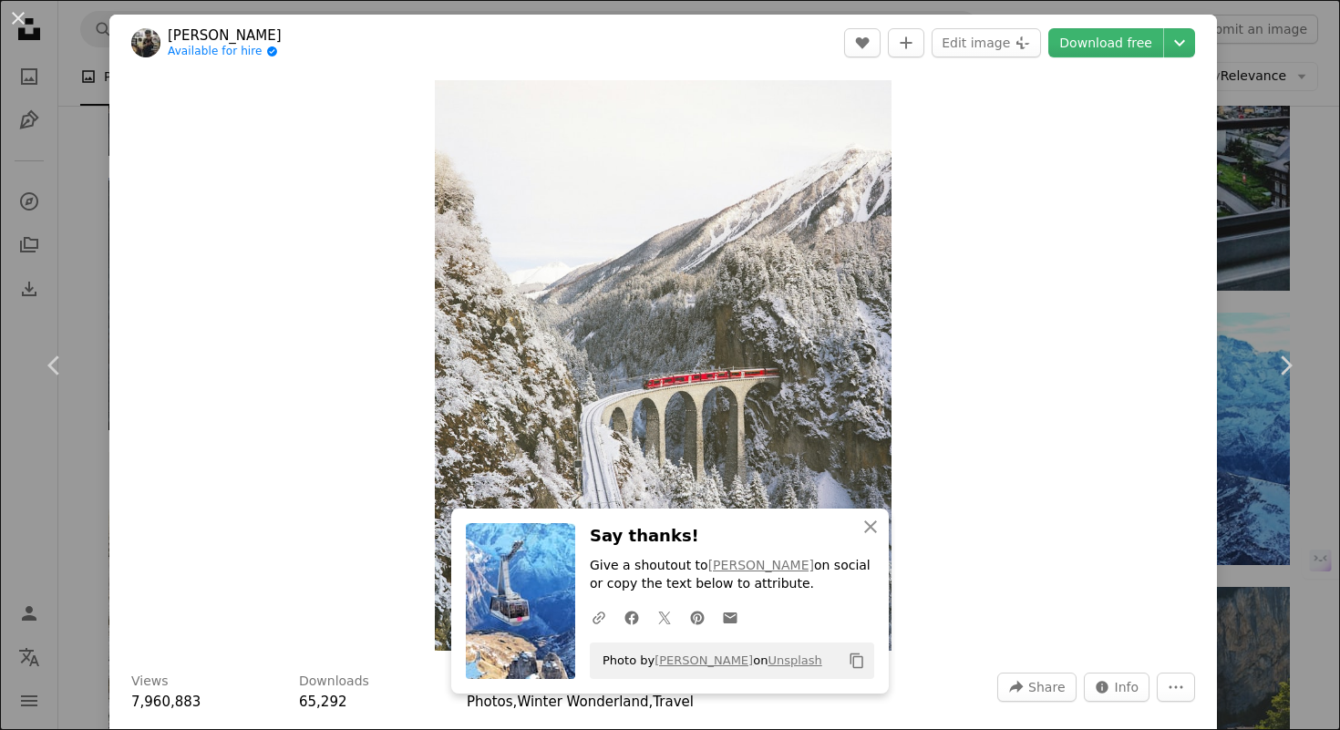
click at [1238, 270] on div "An X shape Chevron left Chevron right [PERSON_NAME] Available for hire A checkm…" at bounding box center [670, 365] width 1340 height 730
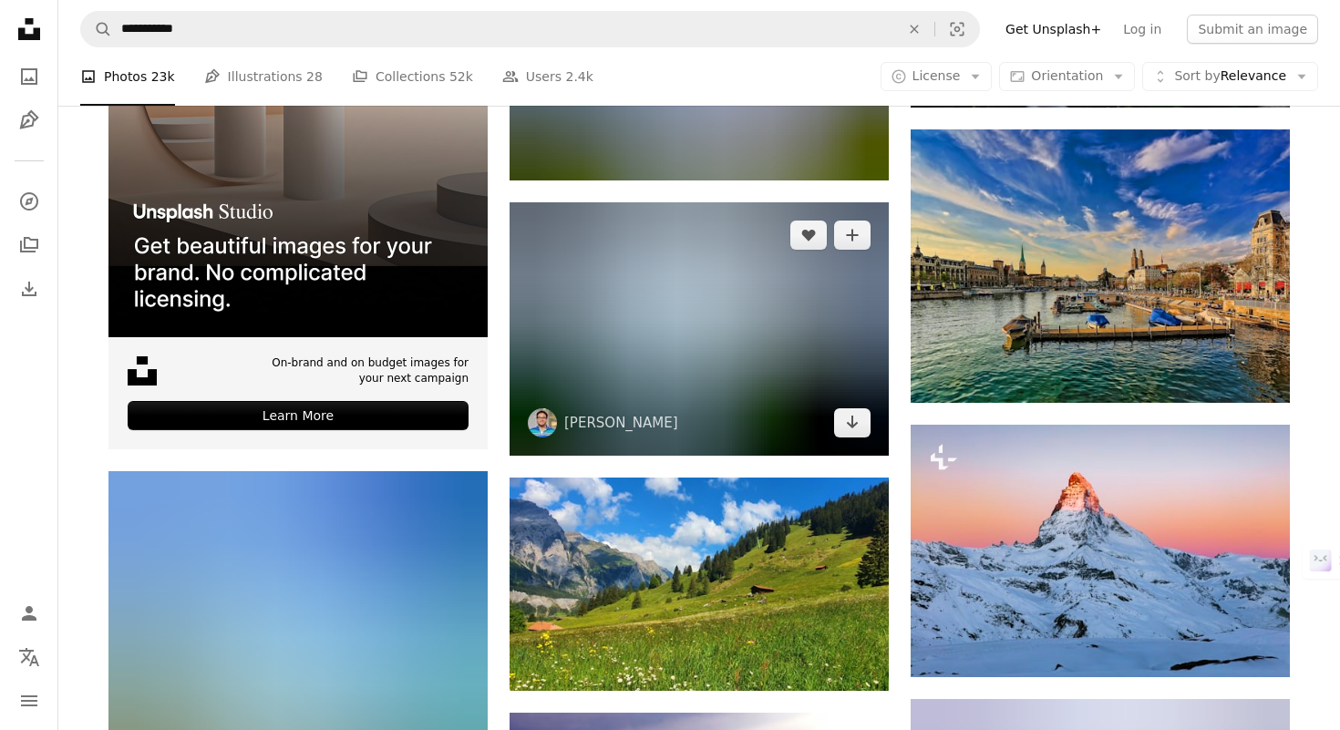
scroll to position [3195, 0]
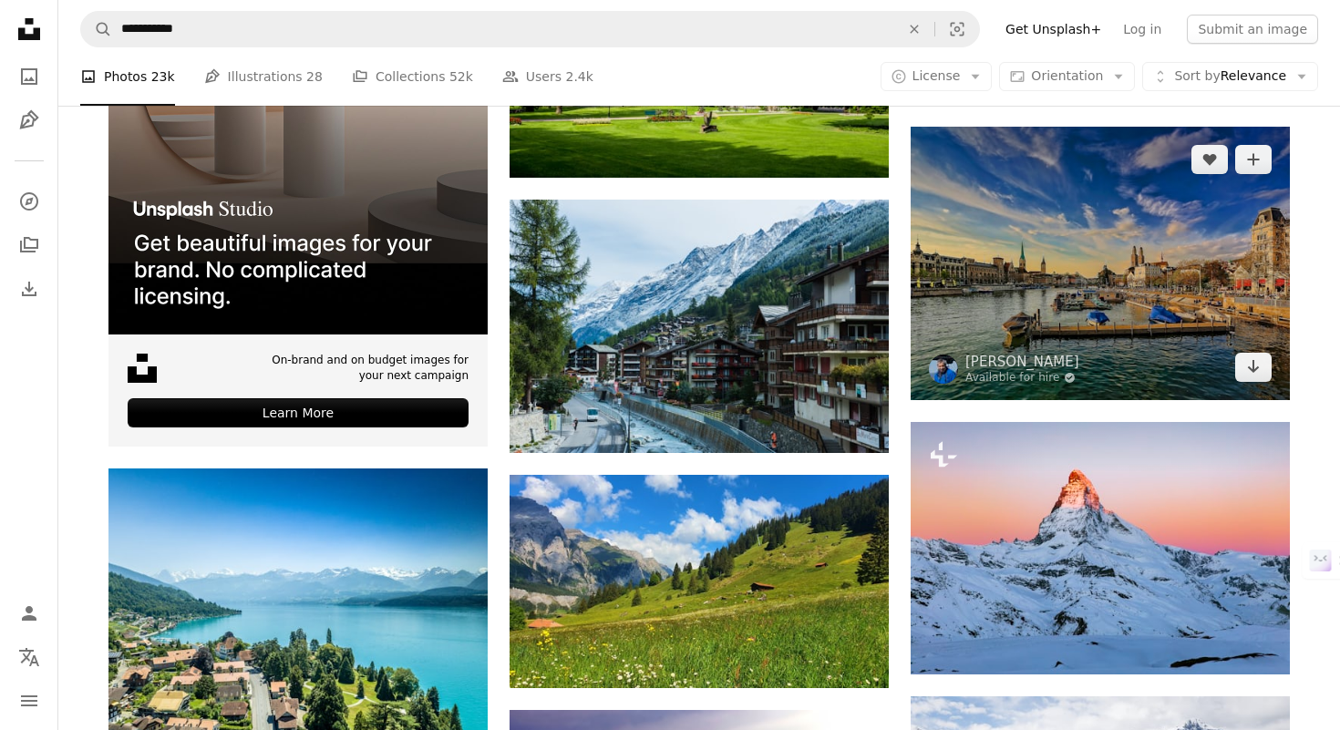
click at [1009, 334] on img at bounding box center [1100, 263] width 379 height 273
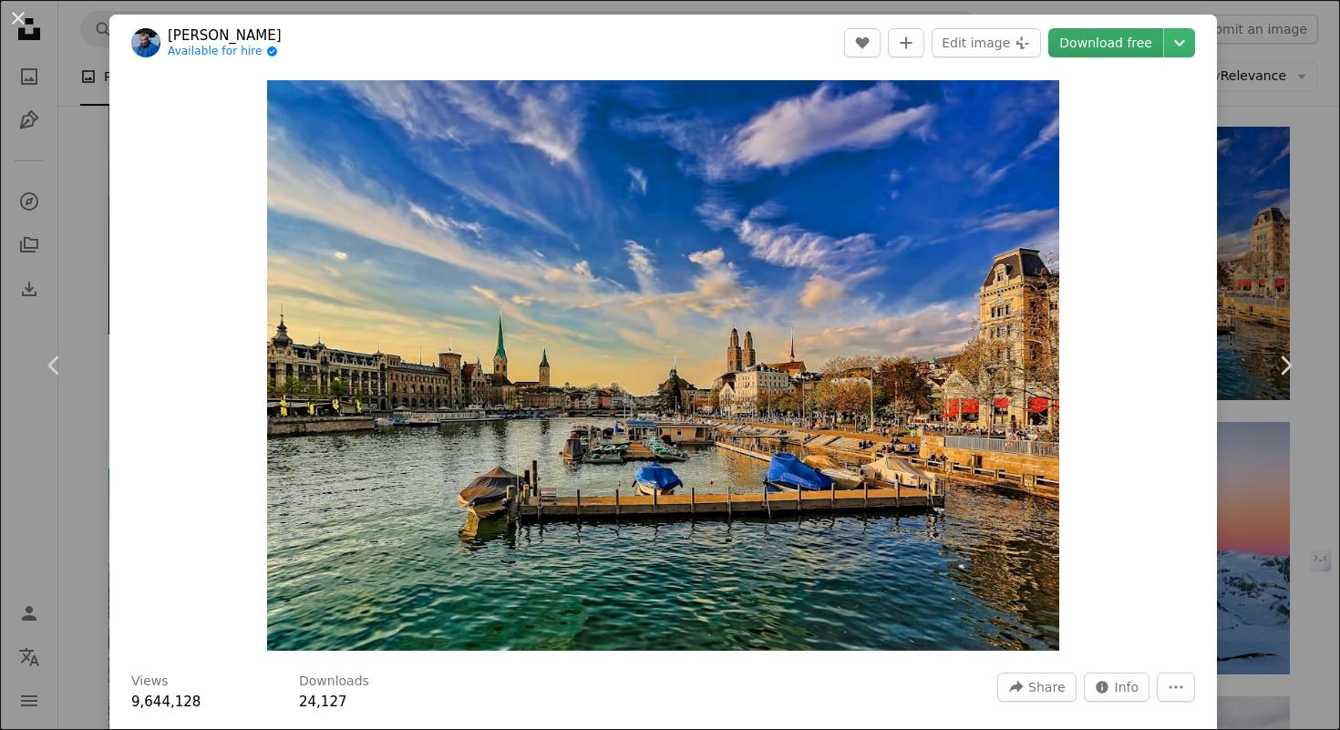
click at [1153, 52] on link "Download free" at bounding box center [1105, 42] width 115 height 29
